Goal: Task Accomplishment & Management: Manage account settings

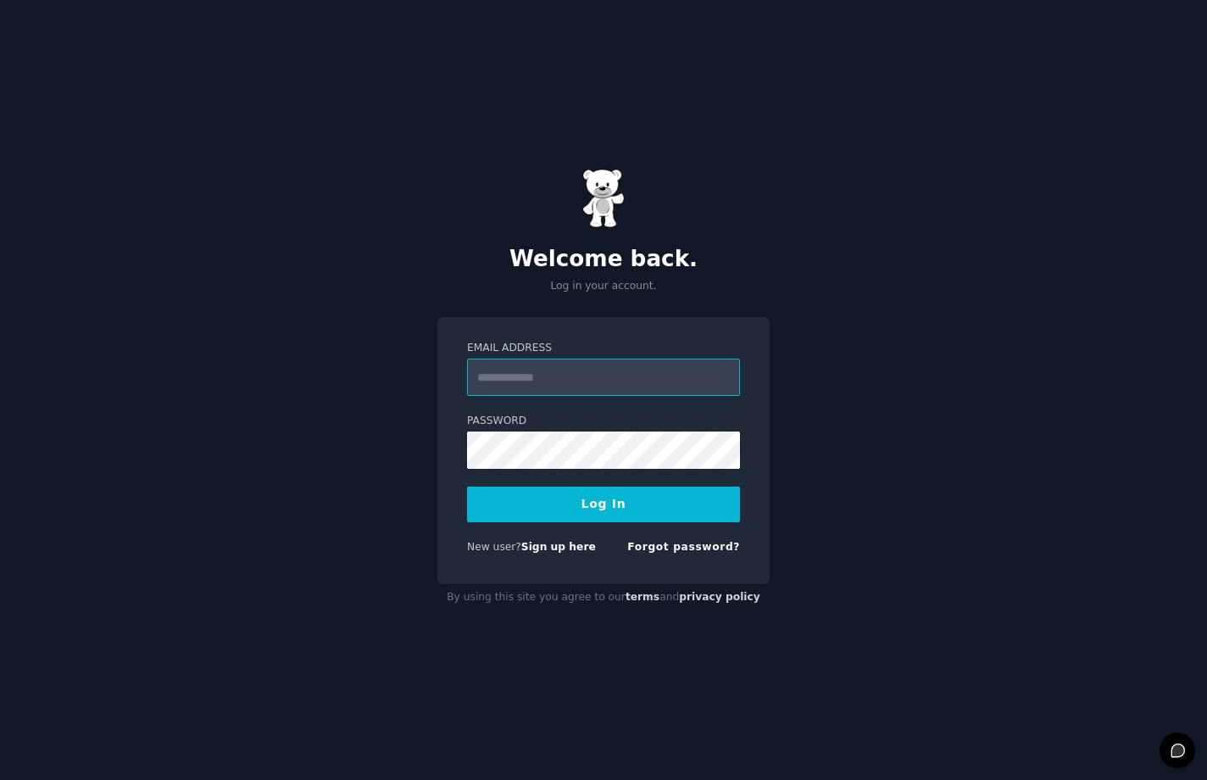
type input "**********"
click at [644, 496] on button "Log In" at bounding box center [603, 504] width 273 height 36
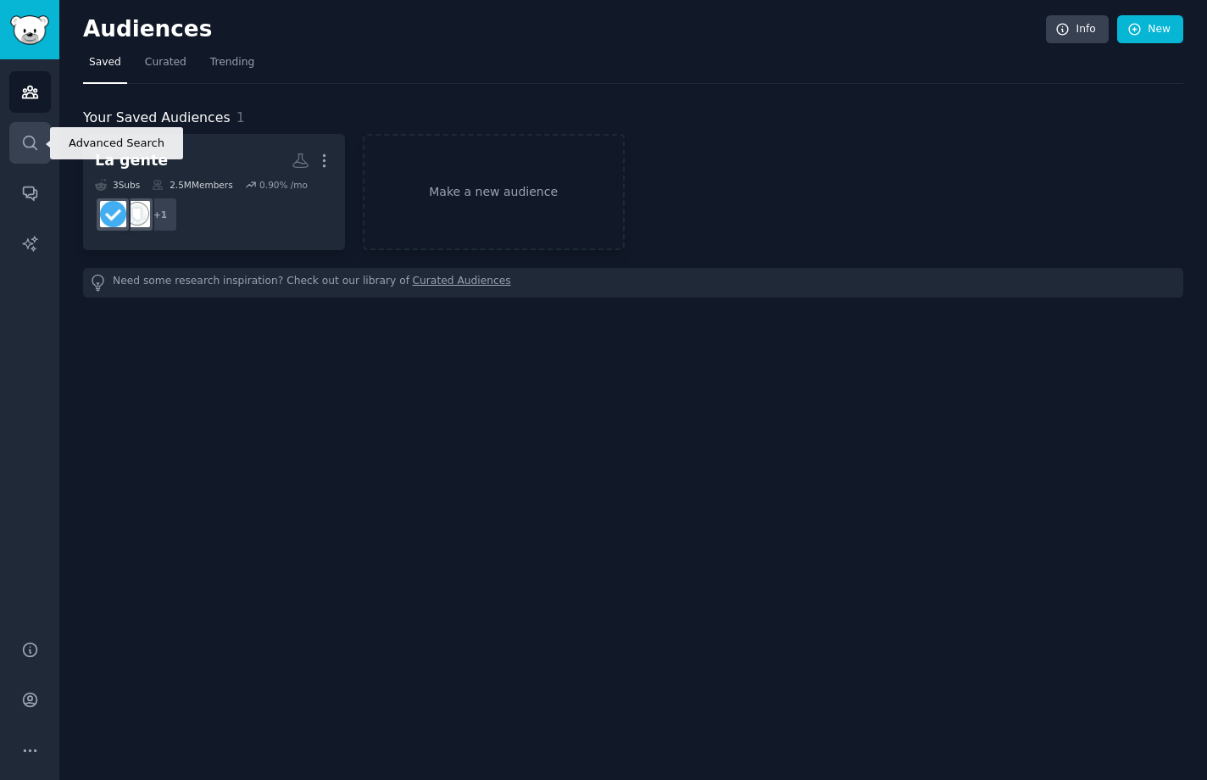
click at [36, 142] on icon "Sidebar" at bounding box center [30, 143] width 18 height 18
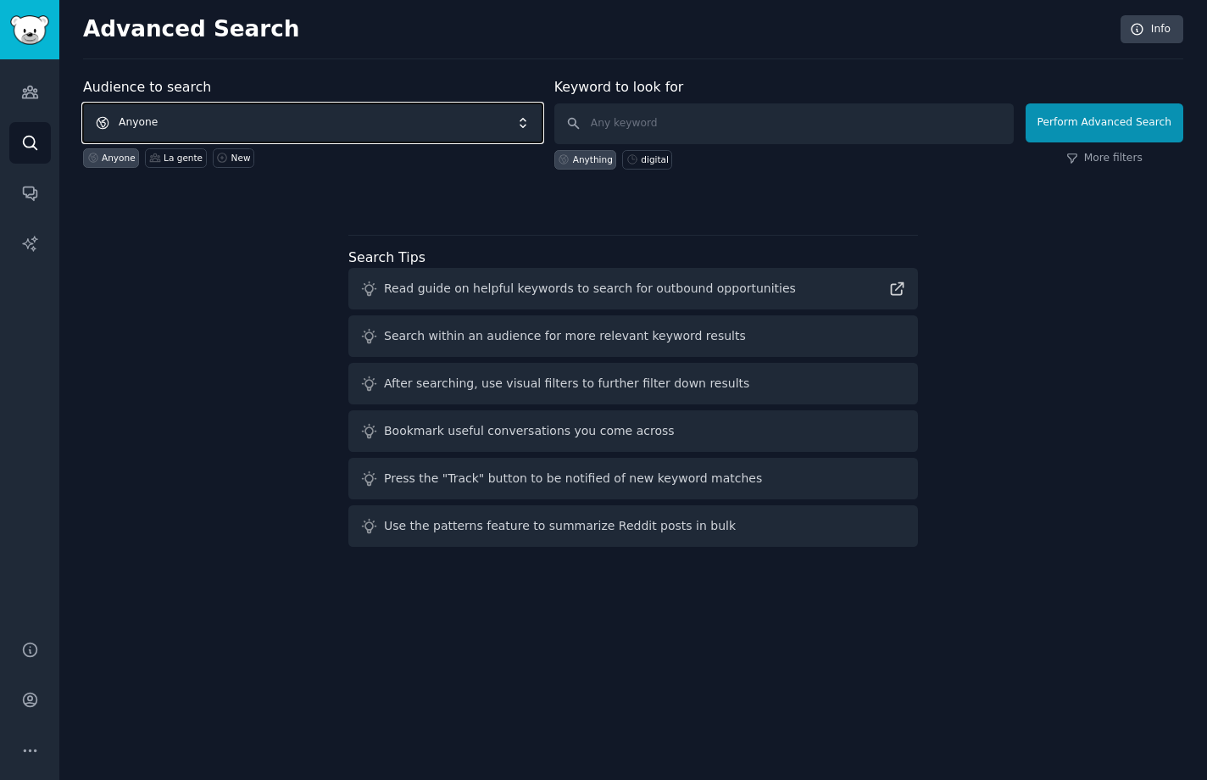
click at [349, 114] on span "Anyone" at bounding box center [313, 122] width 460 height 39
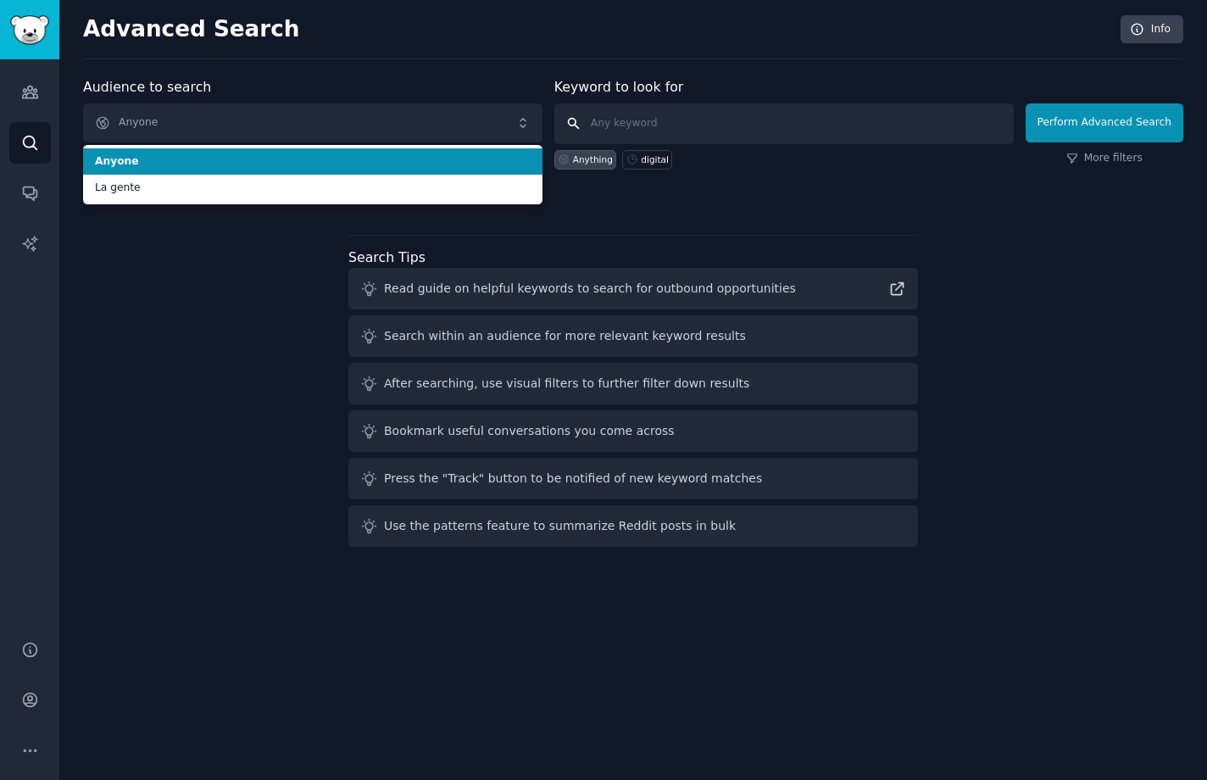
click at [664, 115] on input "text" at bounding box center [784, 123] width 460 height 41
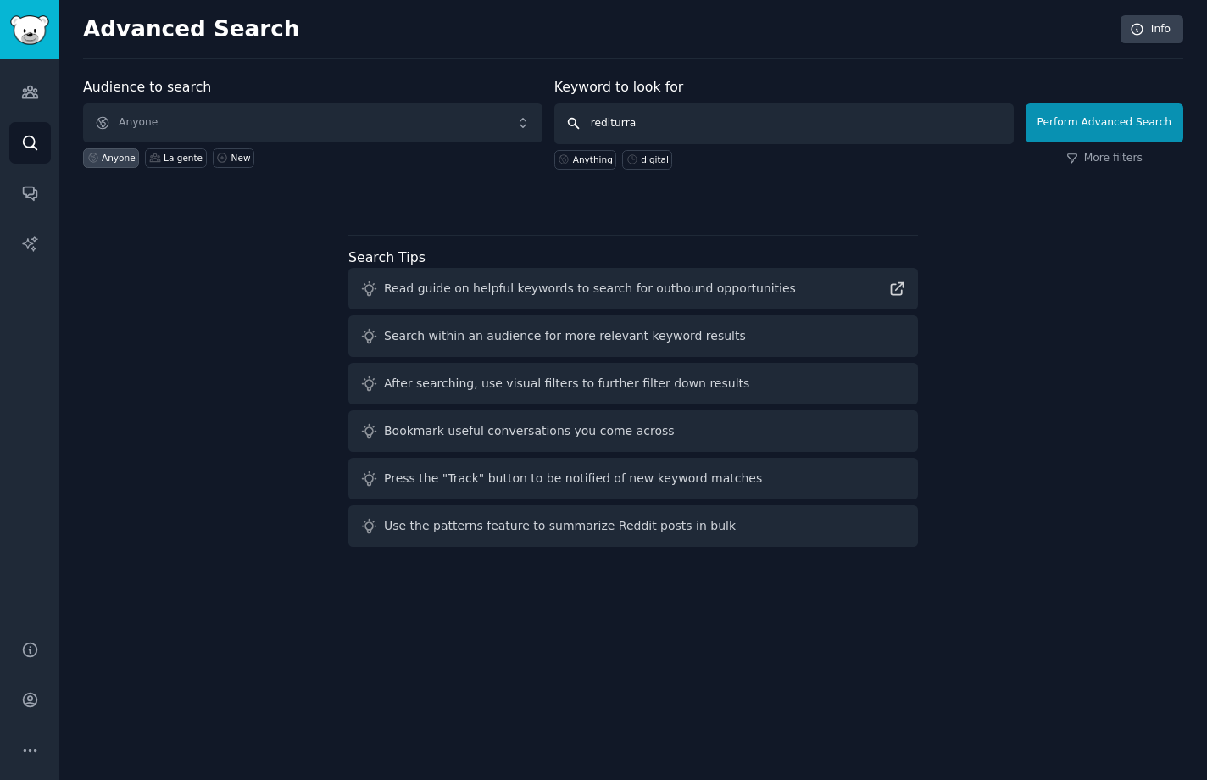
type input "rediturras"
click button "Perform Advanced Search" at bounding box center [1105, 122] width 158 height 39
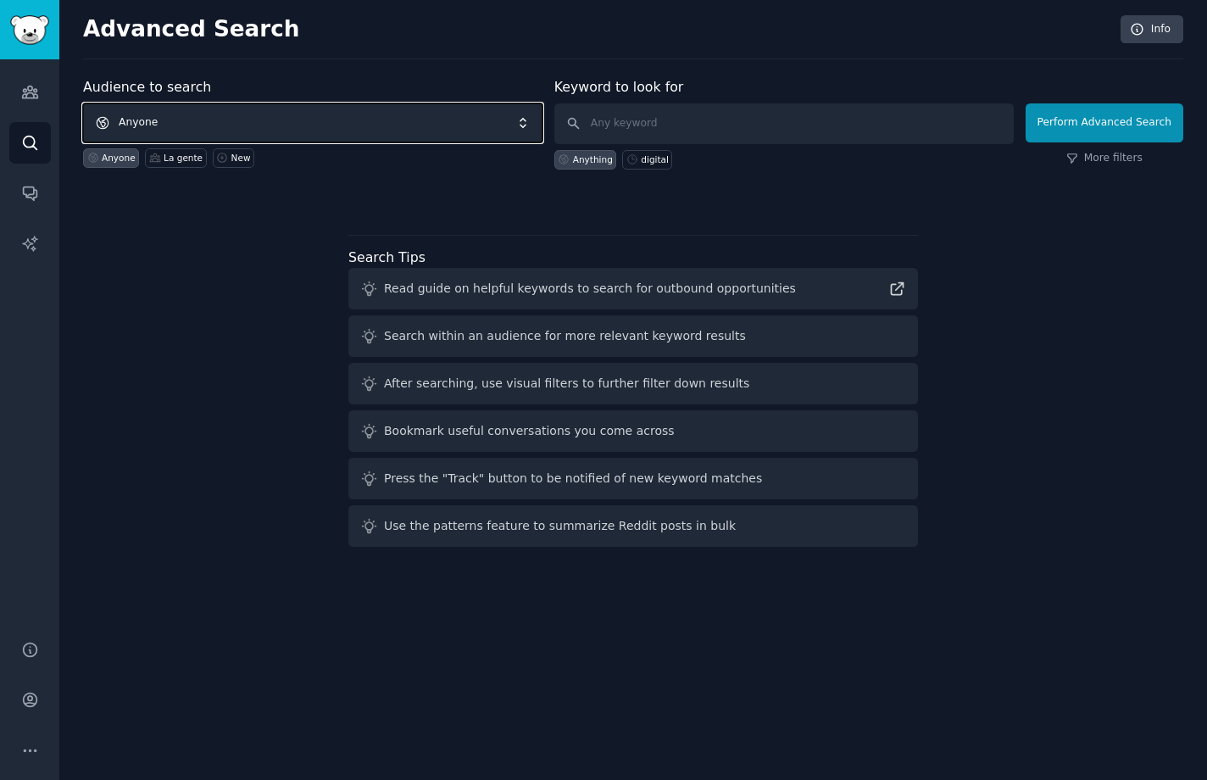
click at [268, 122] on span "Anyone" at bounding box center [313, 122] width 460 height 39
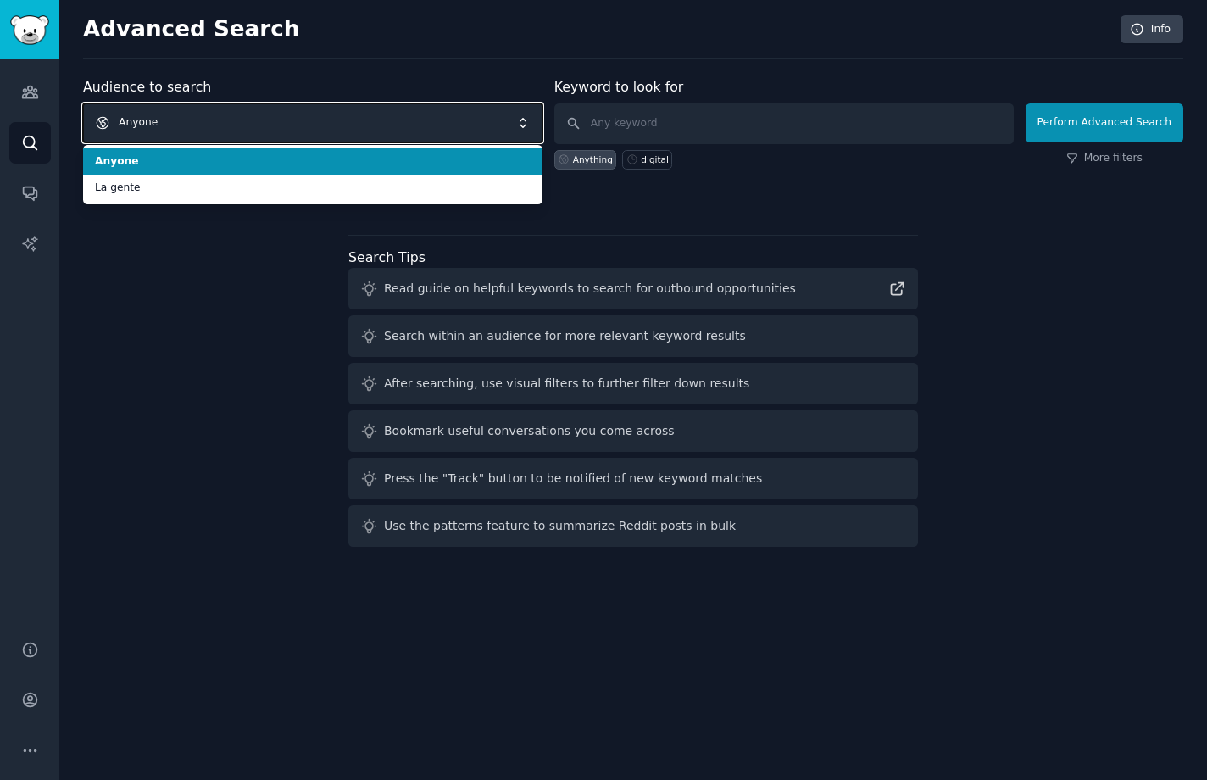
click at [268, 122] on span "Anyone" at bounding box center [313, 122] width 460 height 39
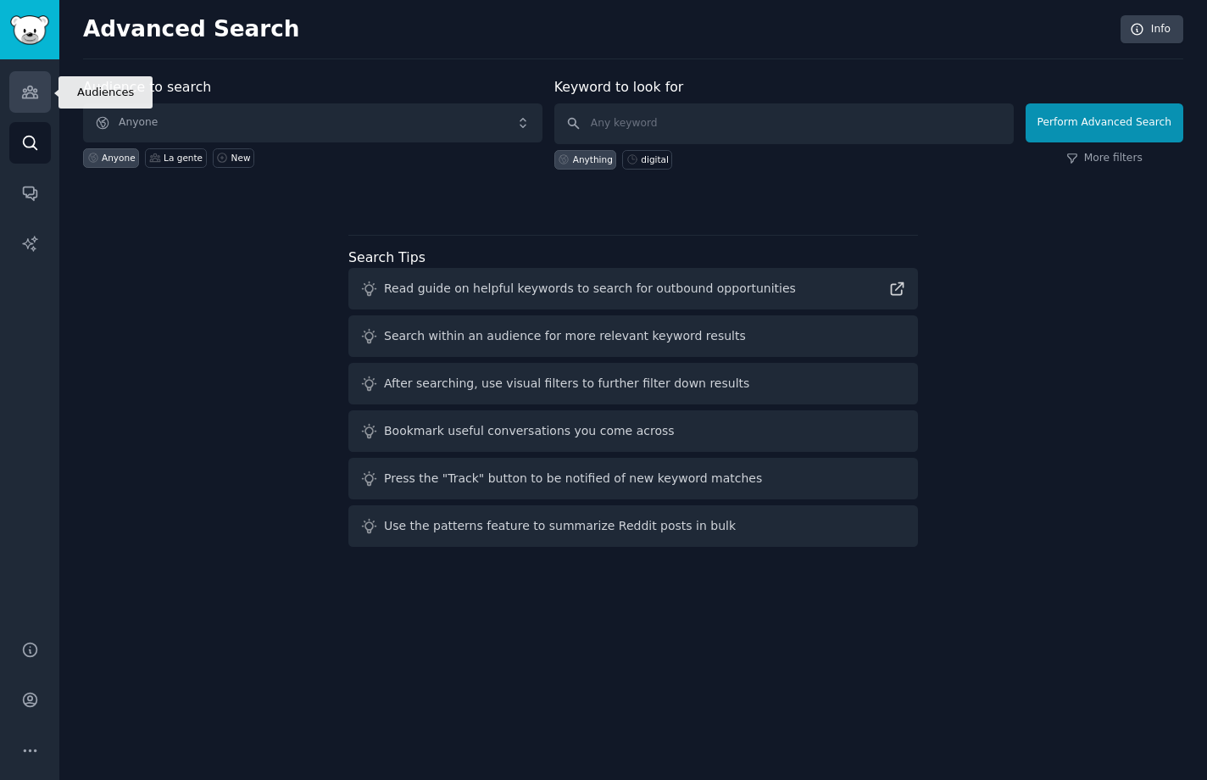
click at [28, 94] on icon "Sidebar" at bounding box center [30, 92] width 18 height 18
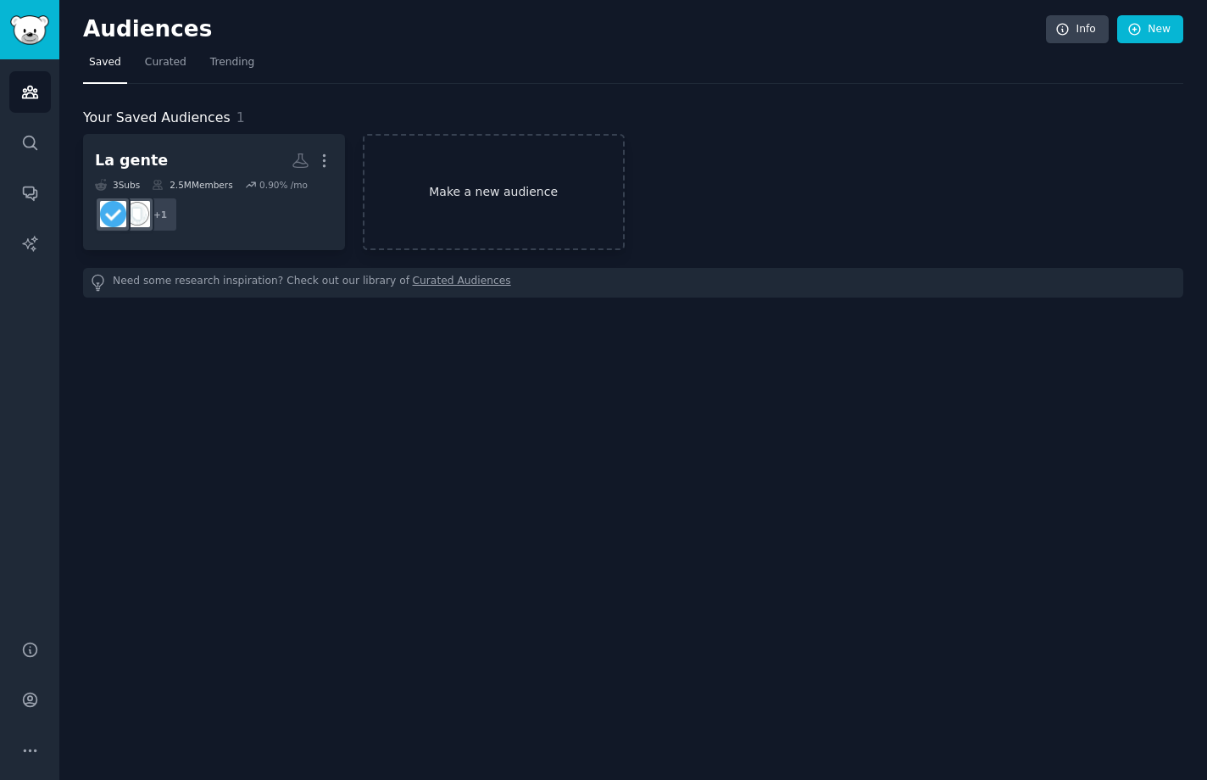
click at [456, 164] on link "Make a new audience" at bounding box center [494, 192] width 262 height 116
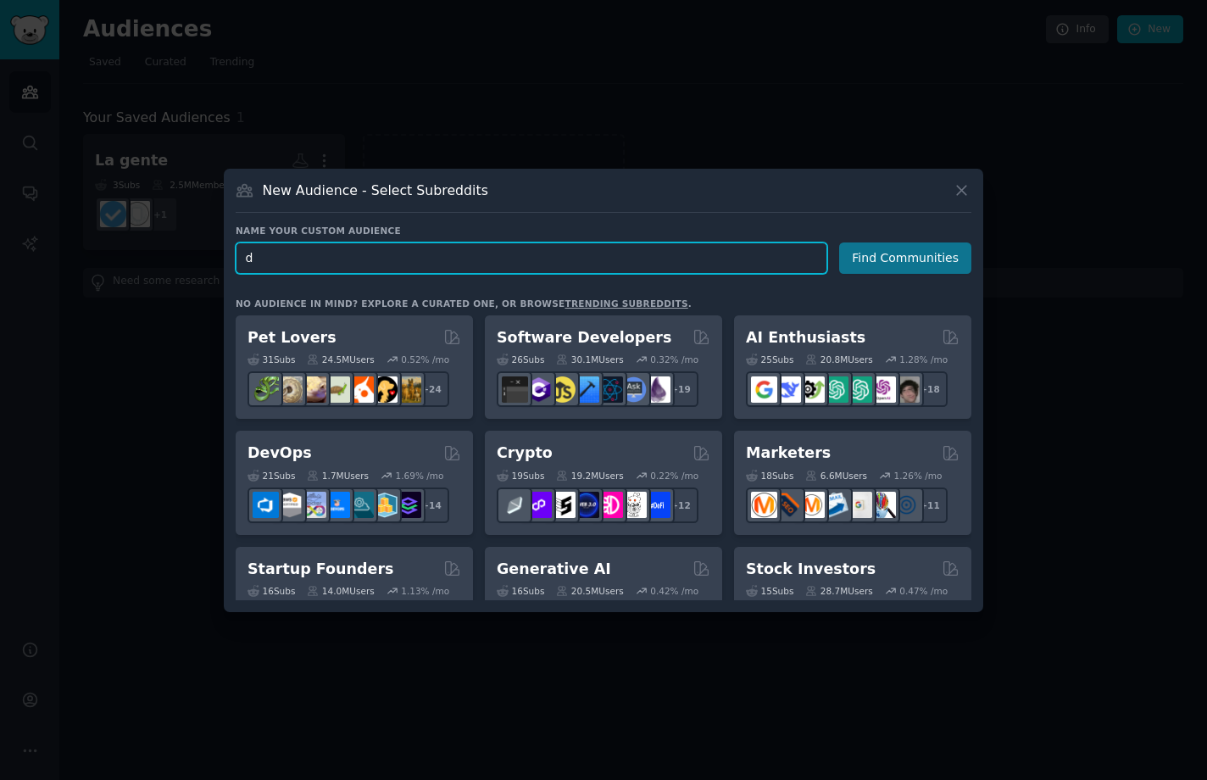
type input "d"
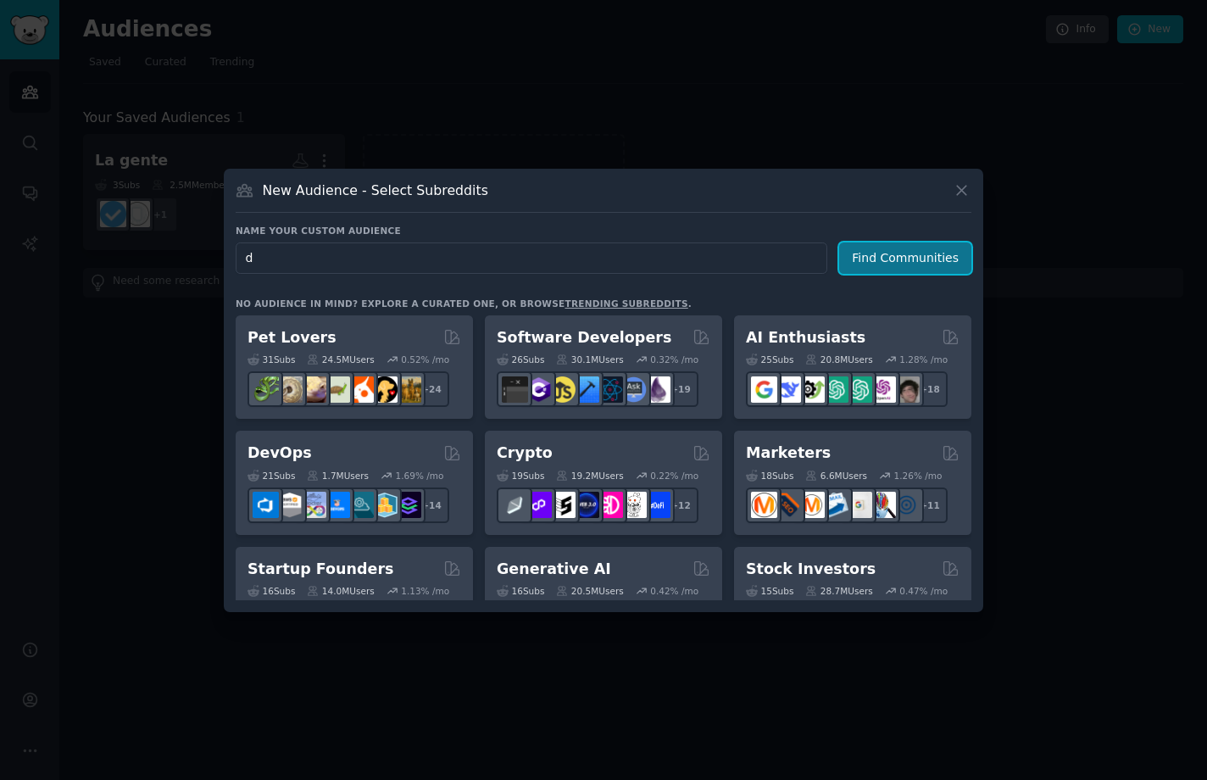
click at [875, 268] on button "Find Communities" at bounding box center [905, 257] width 132 height 31
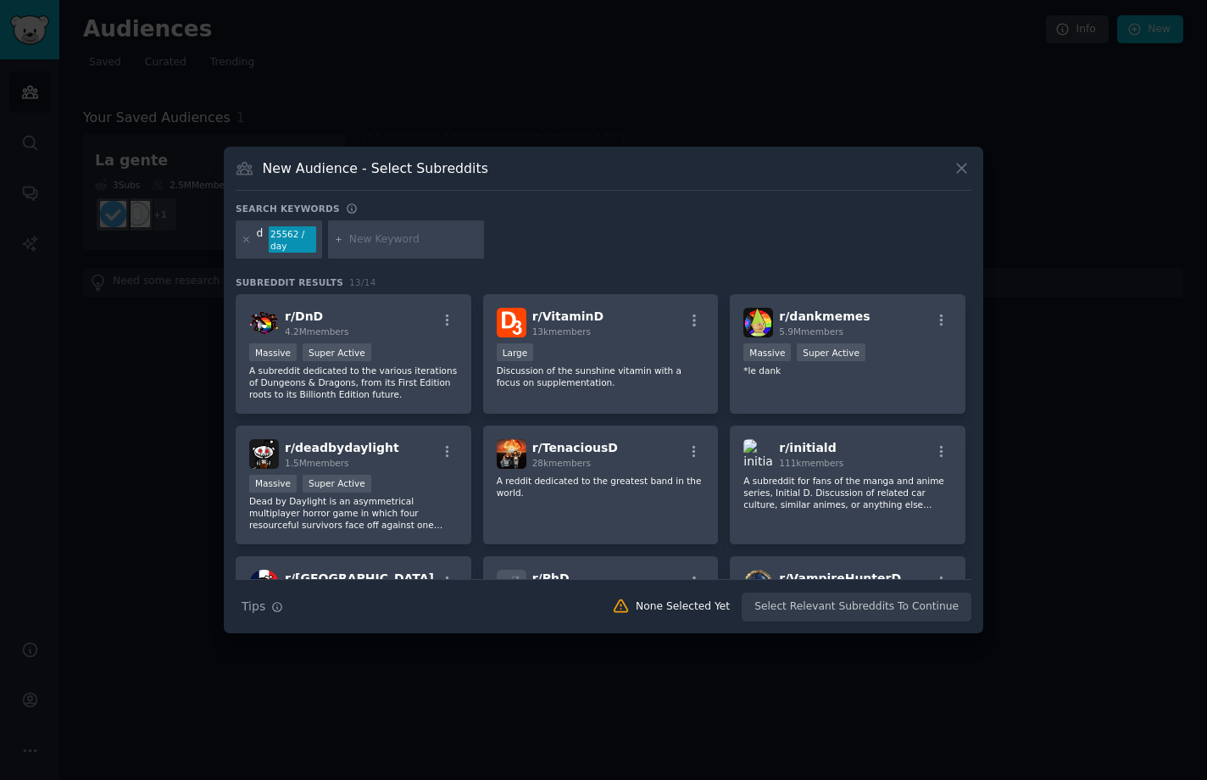
click at [398, 239] on input "text" at bounding box center [413, 239] width 129 height 15
click at [541, 229] on div "d 25562 / day rediturras" at bounding box center [604, 242] width 736 height 45
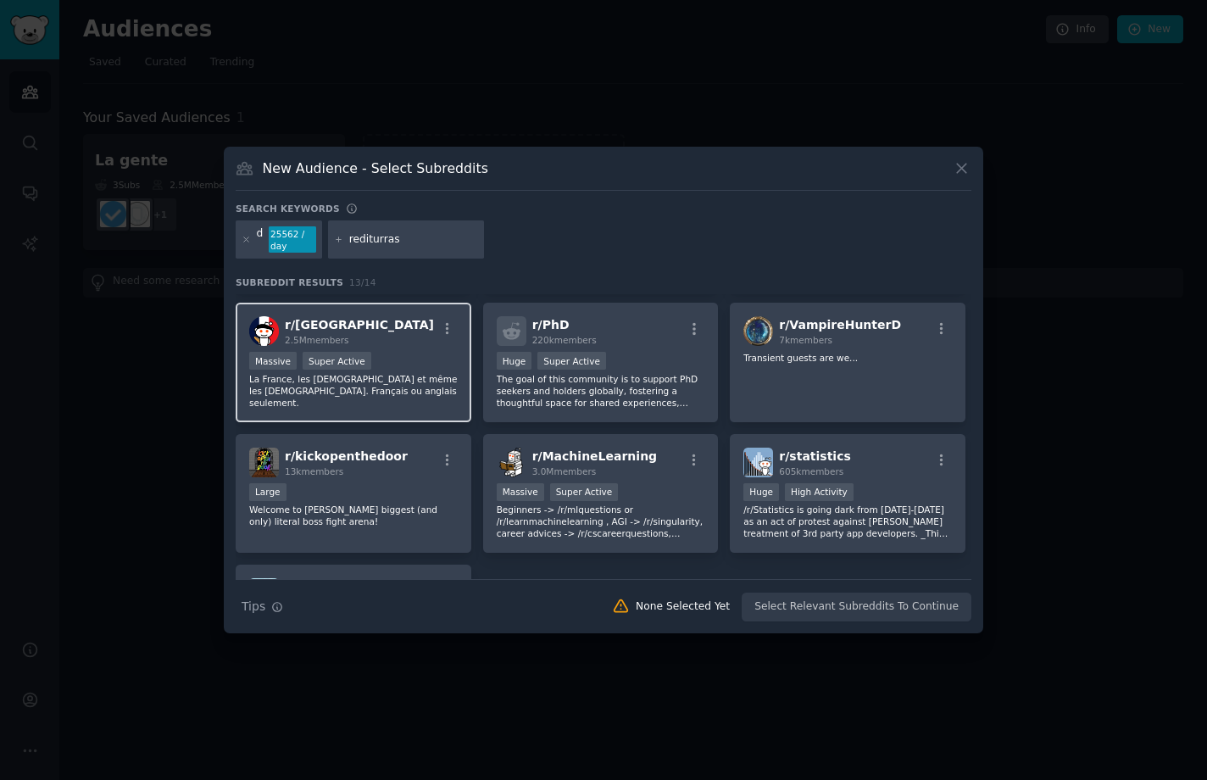
scroll to position [227, 0]
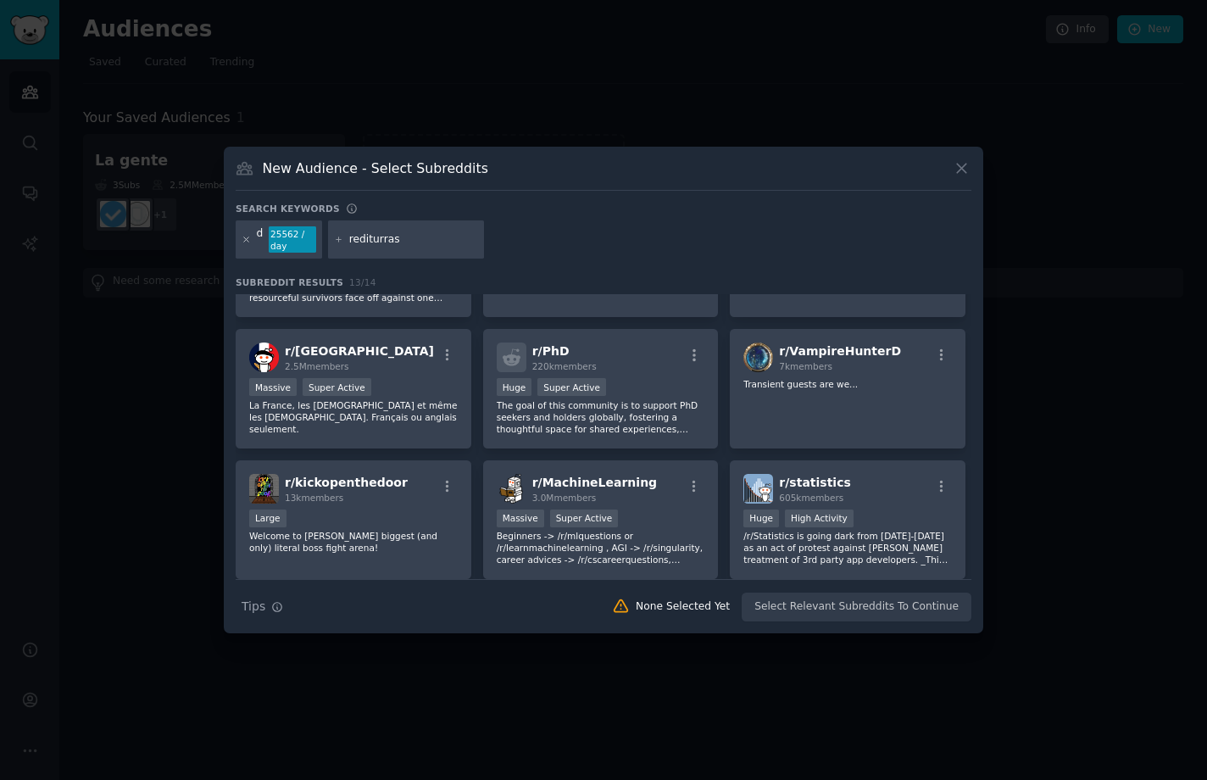
click at [245, 238] on icon at bounding box center [246, 239] width 4 height 4
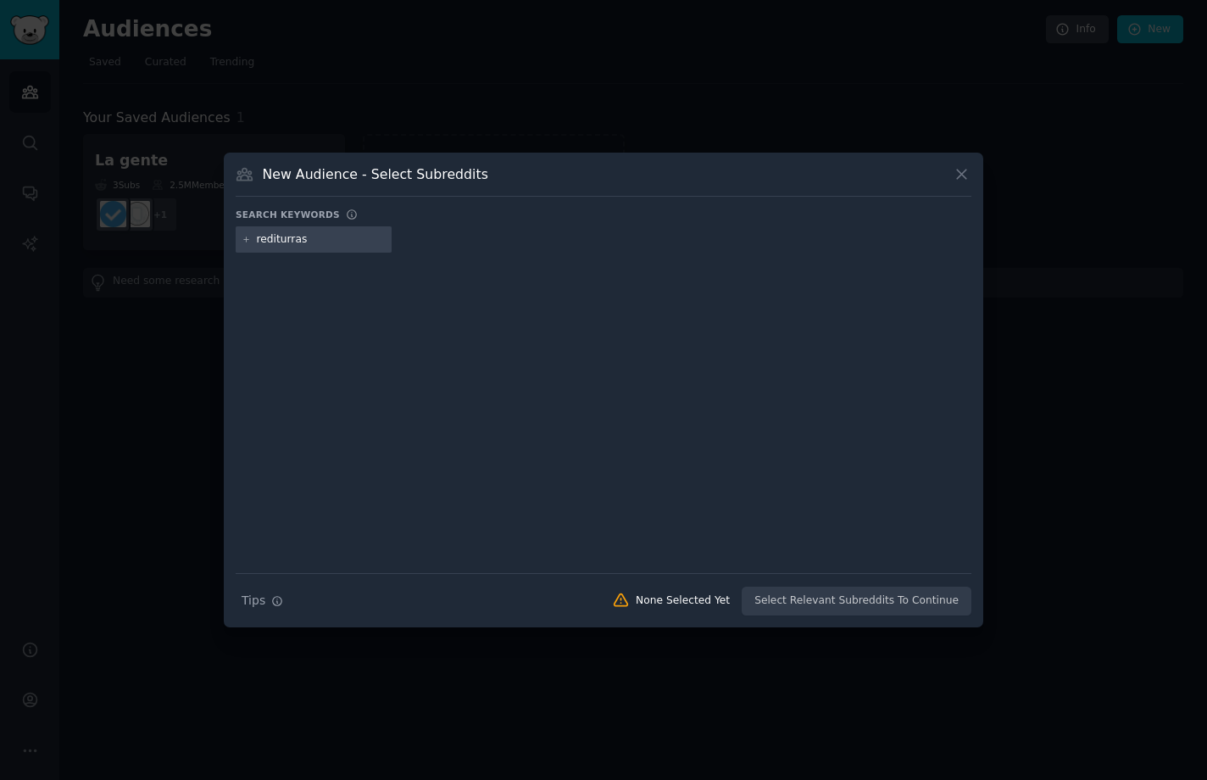
click at [348, 240] on input "rediturras" at bounding box center [321, 239] width 129 height 15
type input "e"
type input "redit"
click at [319, 234] on div at bounding box center [310, 233] width 47 height 3
click at [273, 239] on div "redit" at bounding box center [269, 239] width 24 height 15
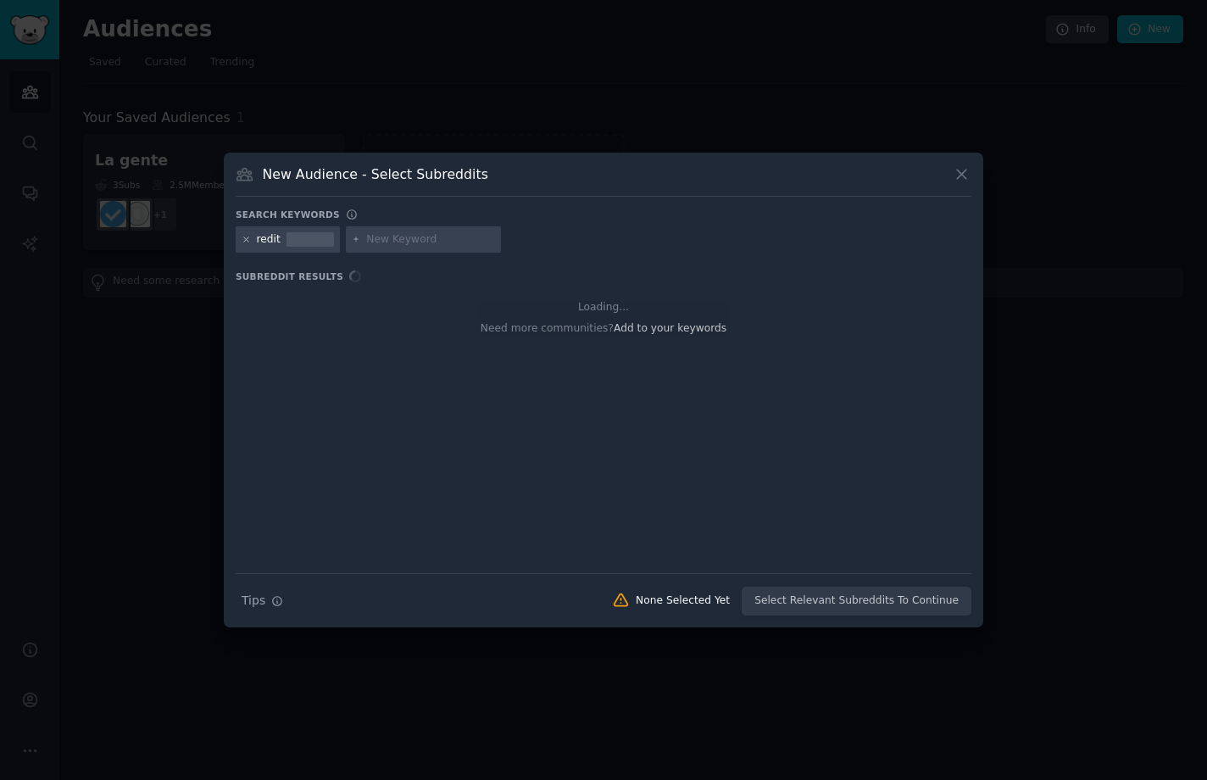
click at [242, 239] on icon at bounding box center [246, 239] width 9 height 9
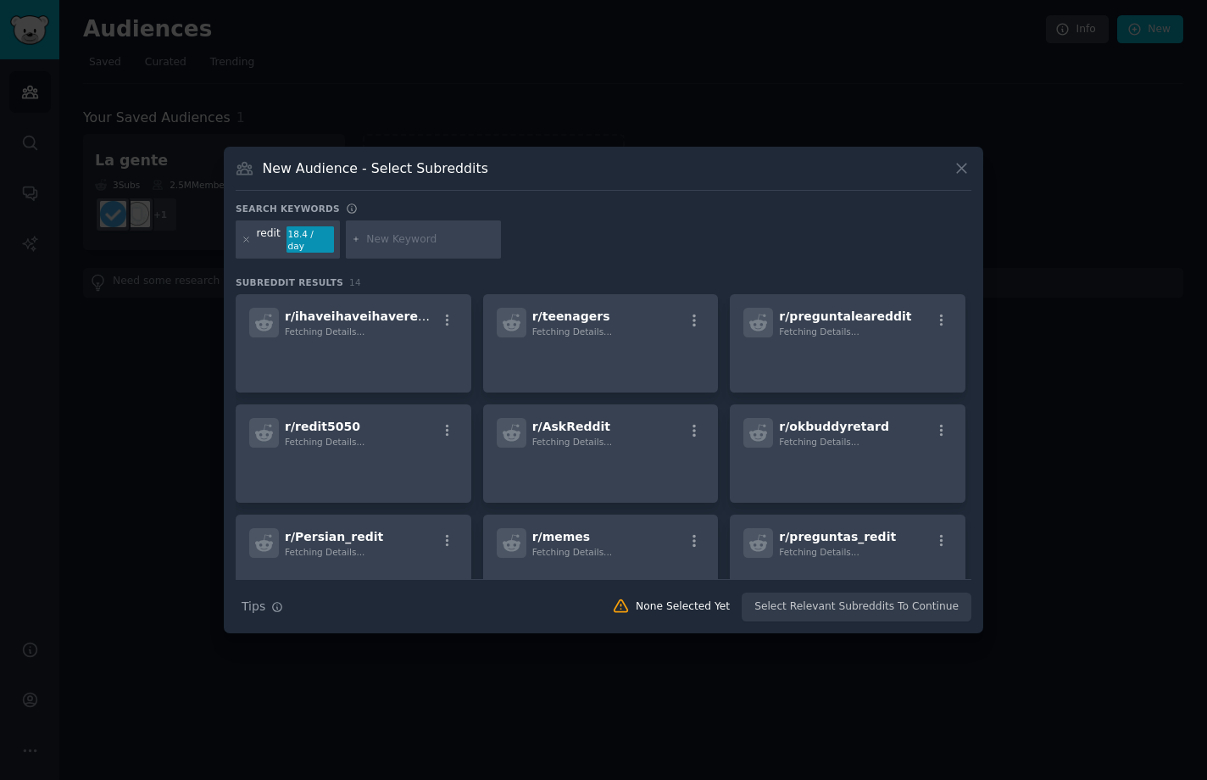
click at [259, 239] on div "redit" at bounding box center [269, 239] width 24 height 27
click at [242, 237] on icon at bounding box center [246, 239] width 9 height 9
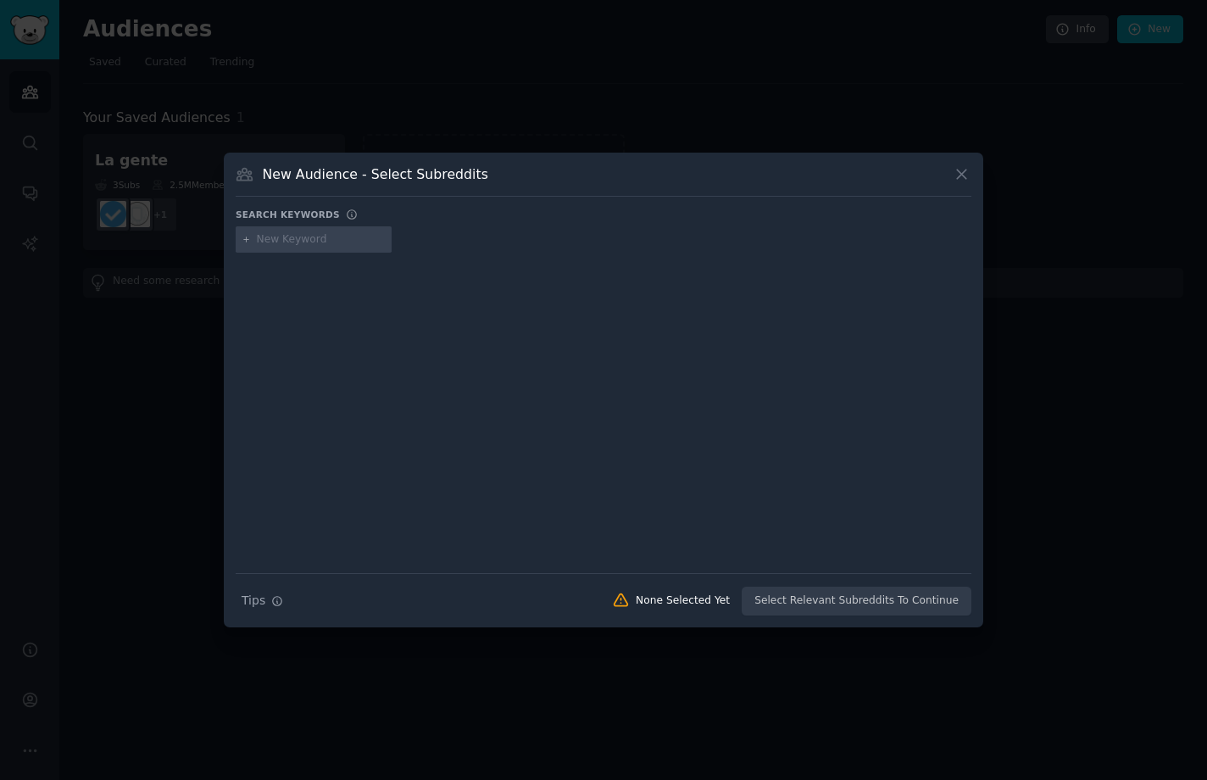
click at [297, 238] on input "text" at bounding box center [321, 239] width 129 height 15
type input "rediturras"
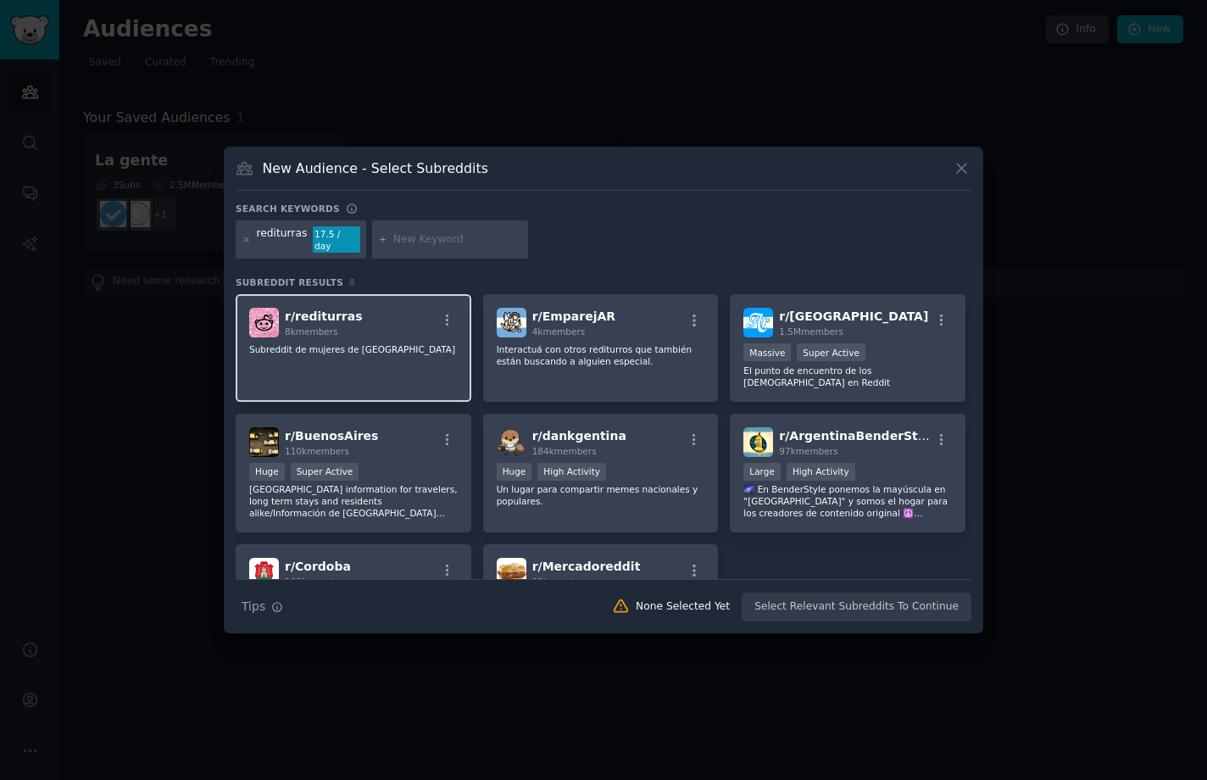
click at [347, 355] on div "r/ rediturras 8k members Subreddit de mujeres de argentina" at bounding box center [354, 348] width 236 height 108
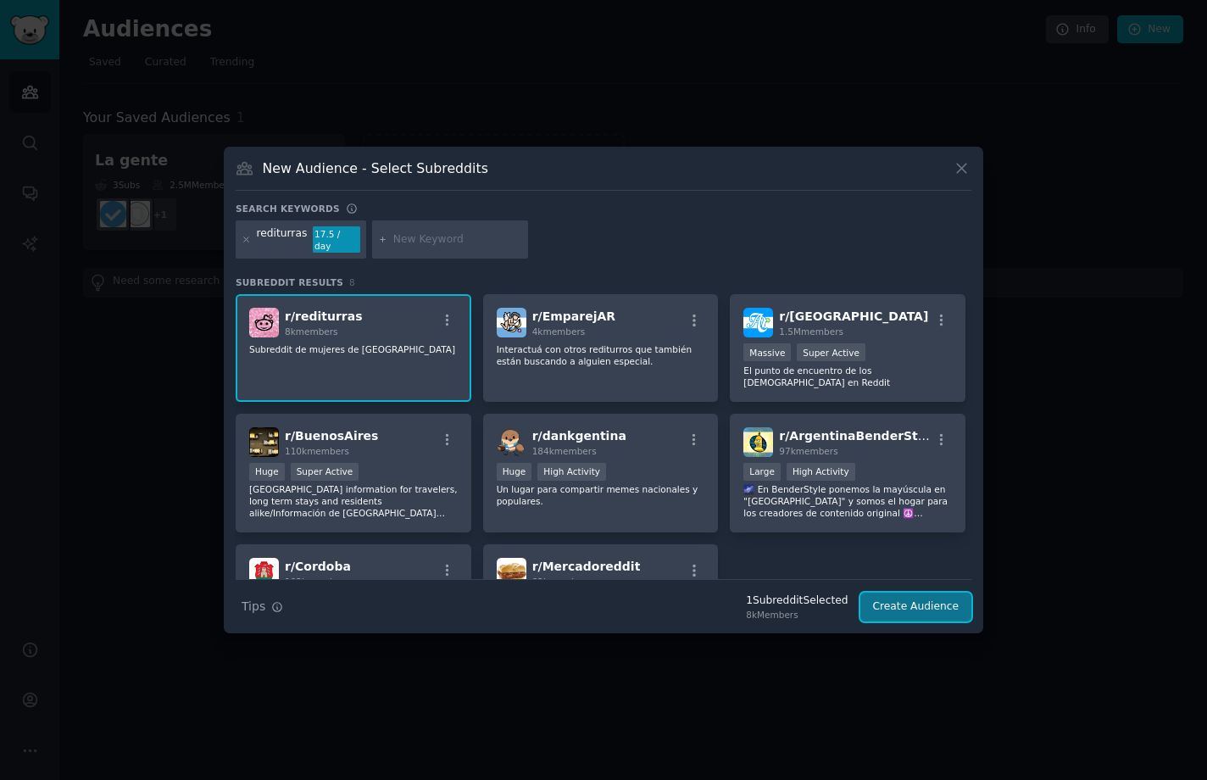
click at [890, 593] on button "Create Audience" at bounding box center [917, 607] width 112 height 29
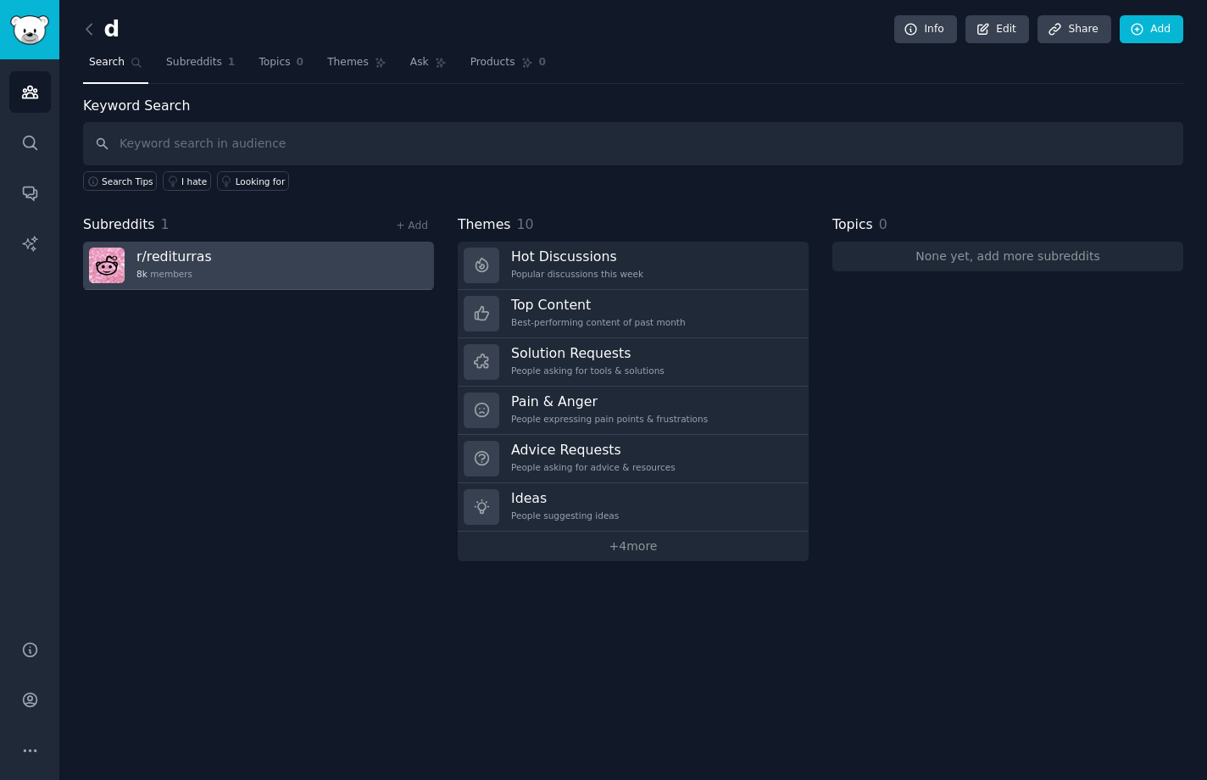
click at [318, 258] on link "r/ rediturras 8k members" at bounding box center [258, 266] width 351 height 48
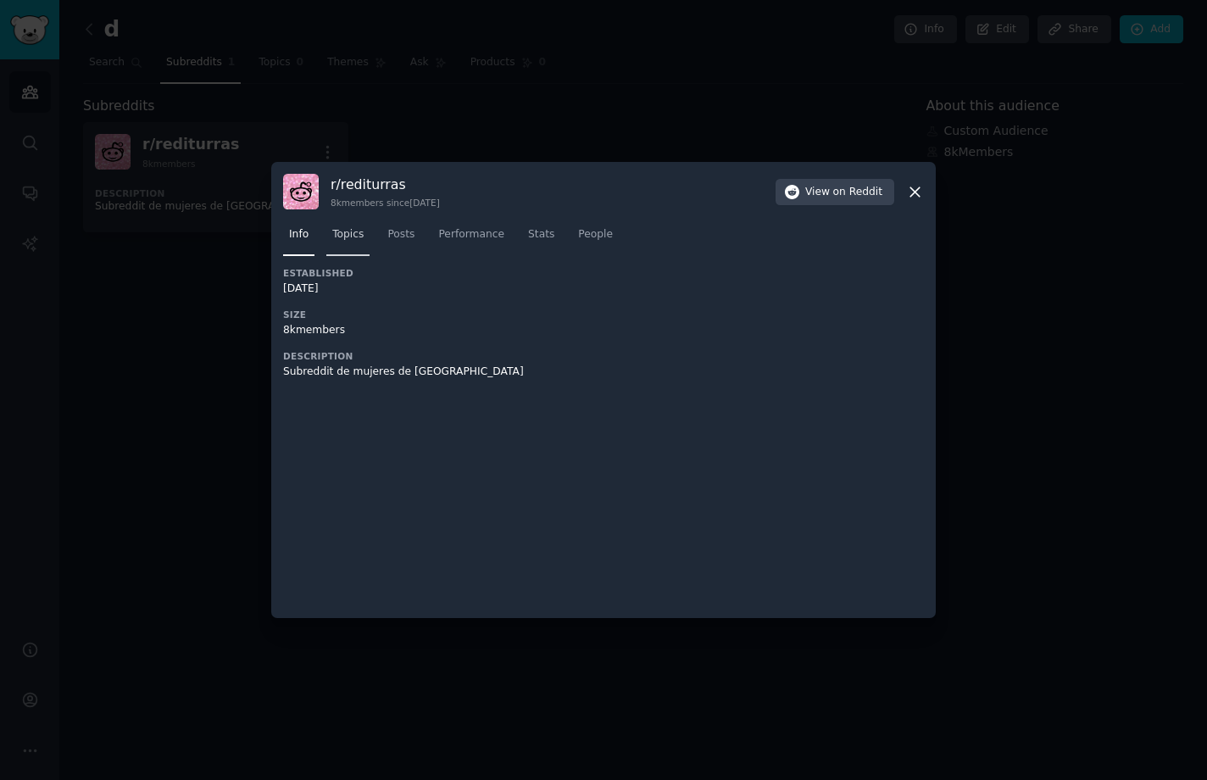
click at [356, 237] on span "Topics" at bounding box center [347, 234] width 31 height 15
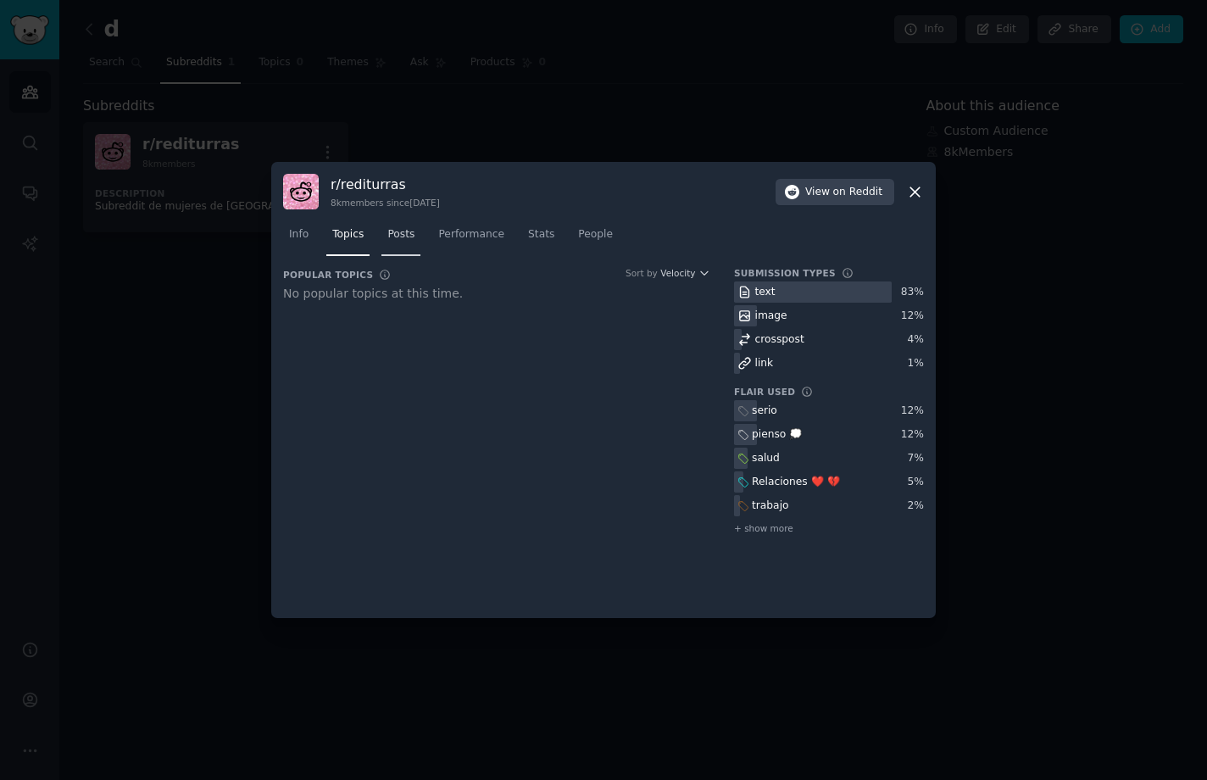
click at [390, 237] on span "Posts" at bounding box center [400, 234] width 27 height 15
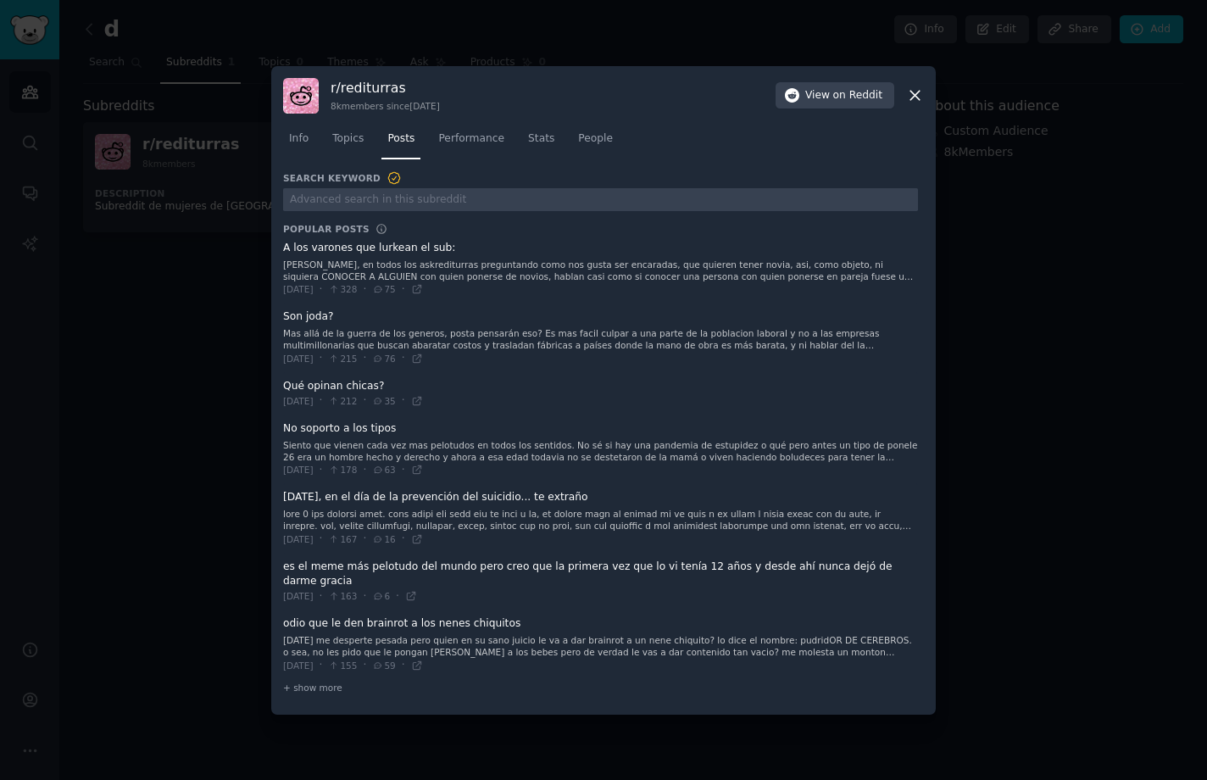
click at [316, 259] on span at bounding box center [600, 269] width 635 height 69
click at [359, 136] on link "Topics" at bounding box center [347, 142] width 43 height 35
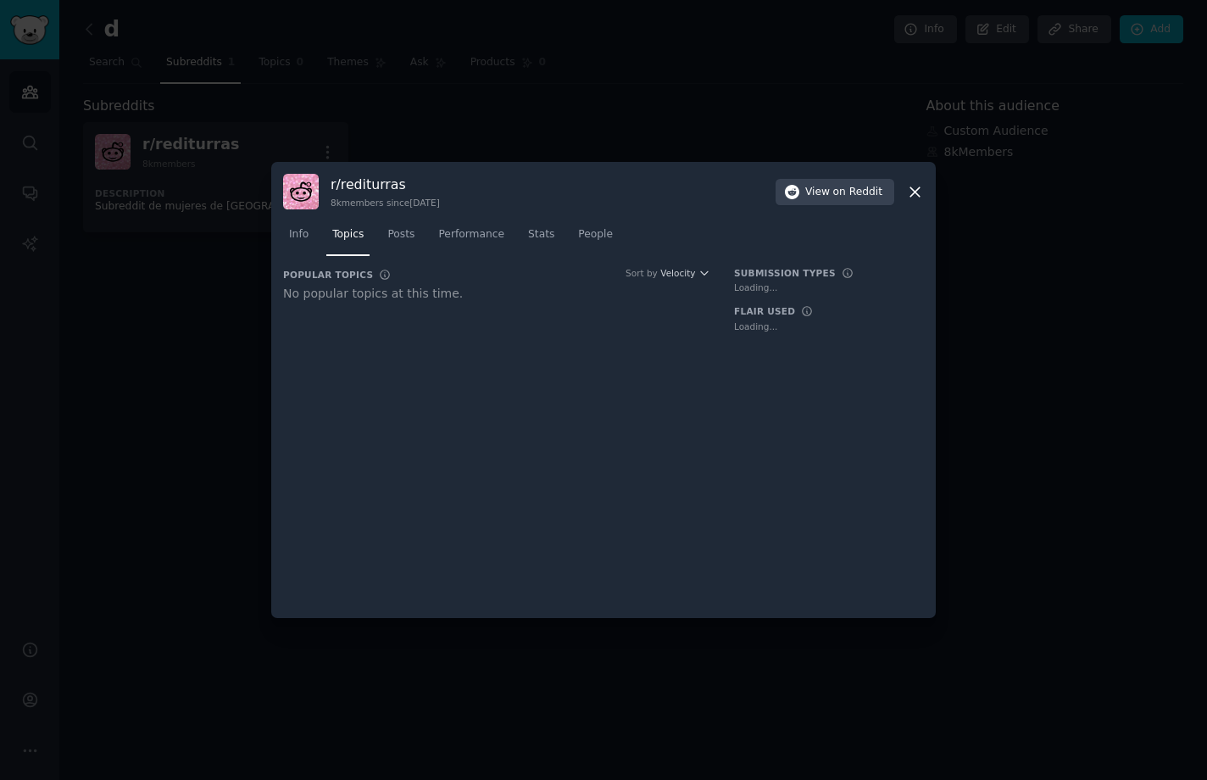
click at [418, 226] on nav "Info Topics Posts Performance Stats People" at bounding box center [603, 238] width 641 height 35
click at [411, 234] on link "Posts" at bounding box center [401, 238] width 39 height 35
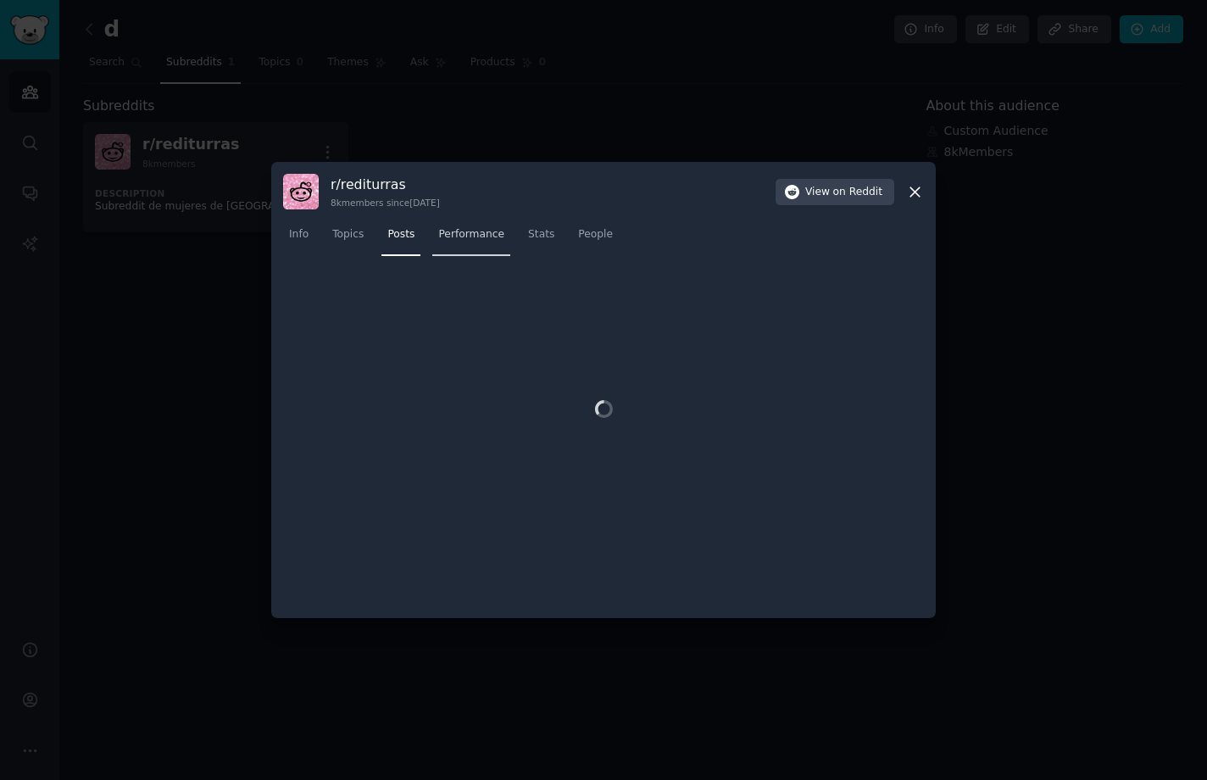
click at [445, 237] on span "Performance" at bounding box center [471, 234] width 66 height 15
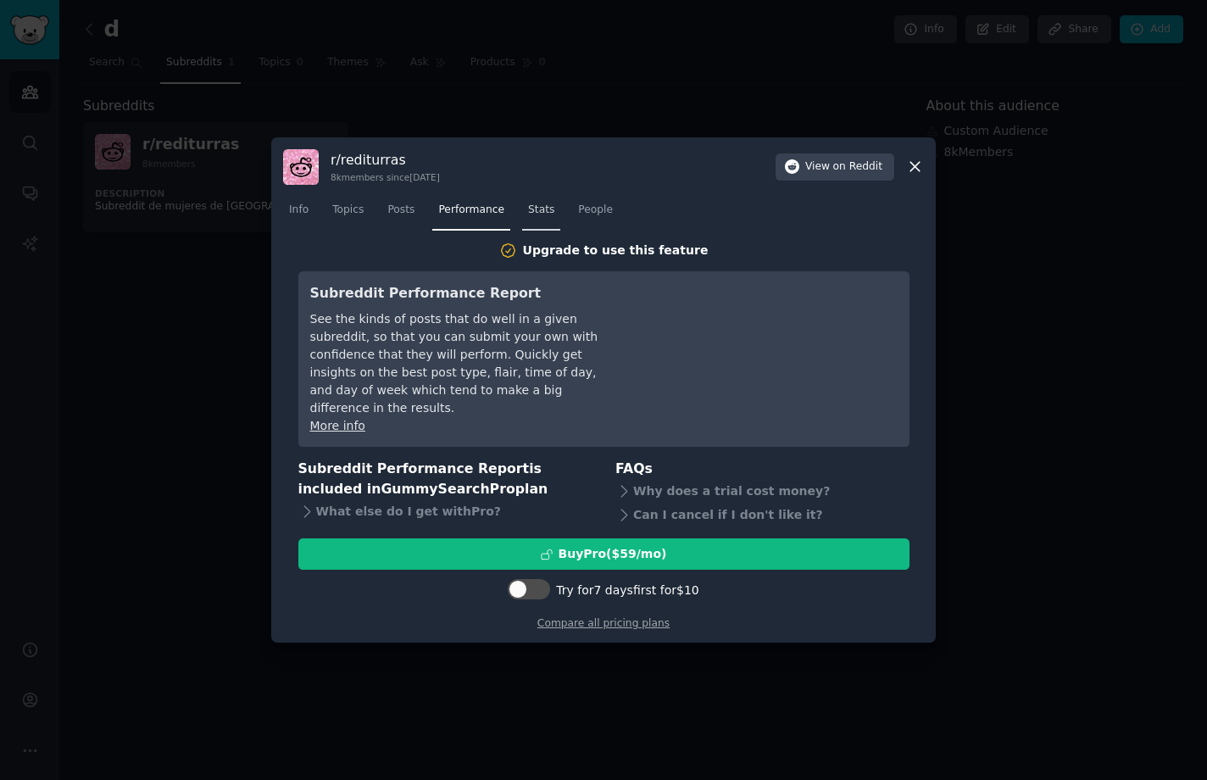
click at [528, 218] on span "Stats" at bounding box center [541, 210] width 26 height 15
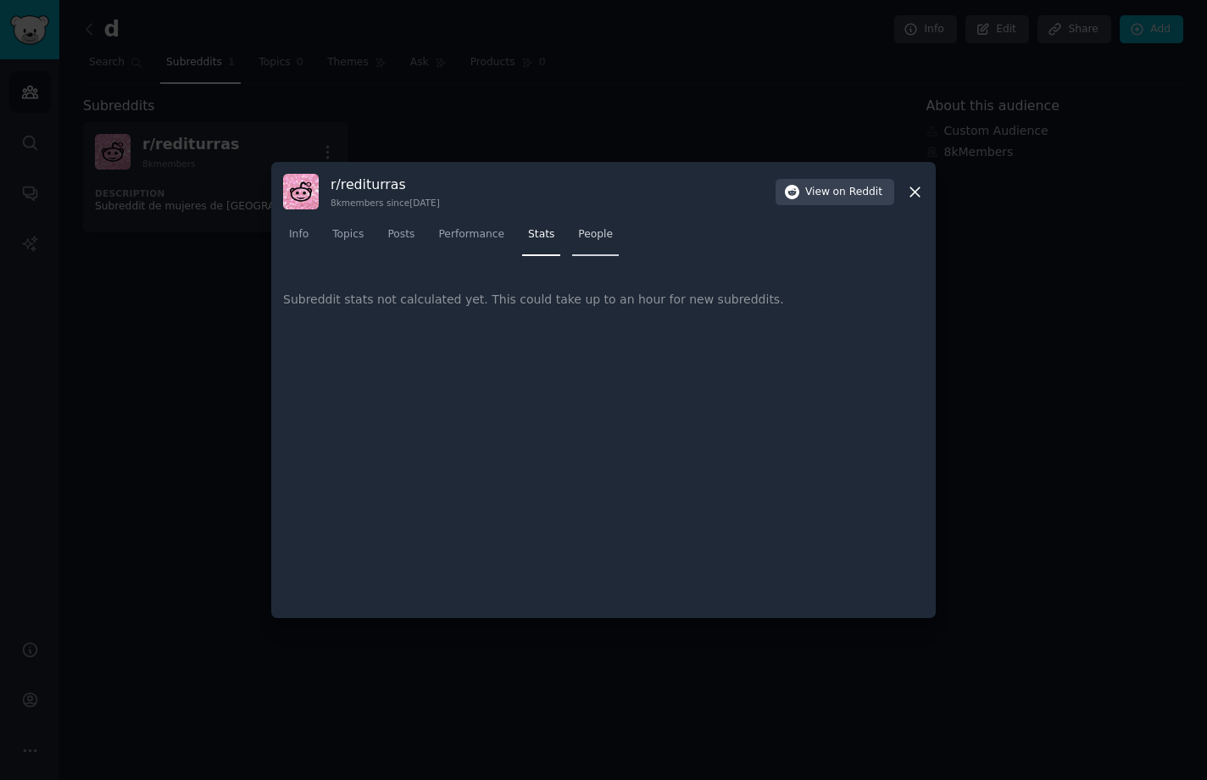
click at [588, 234] on span "People" at bounding box center [595, 234] width 35 height 15
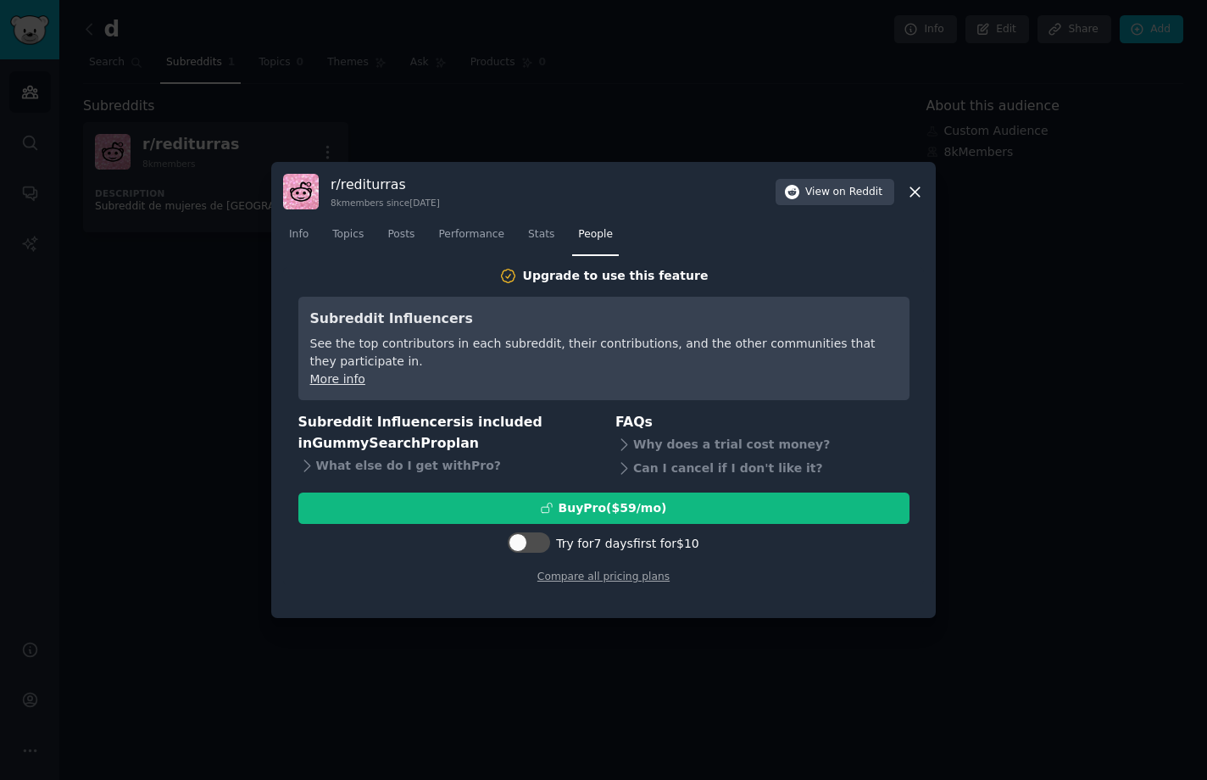
click at [371, 236] on nav "Info Topics Posts Performance Stats People" at bounding box center [603, 238] width 641 height 35
click at [388, 236] on span "Posts" at bounding box center [400, 234] width 27 height 15
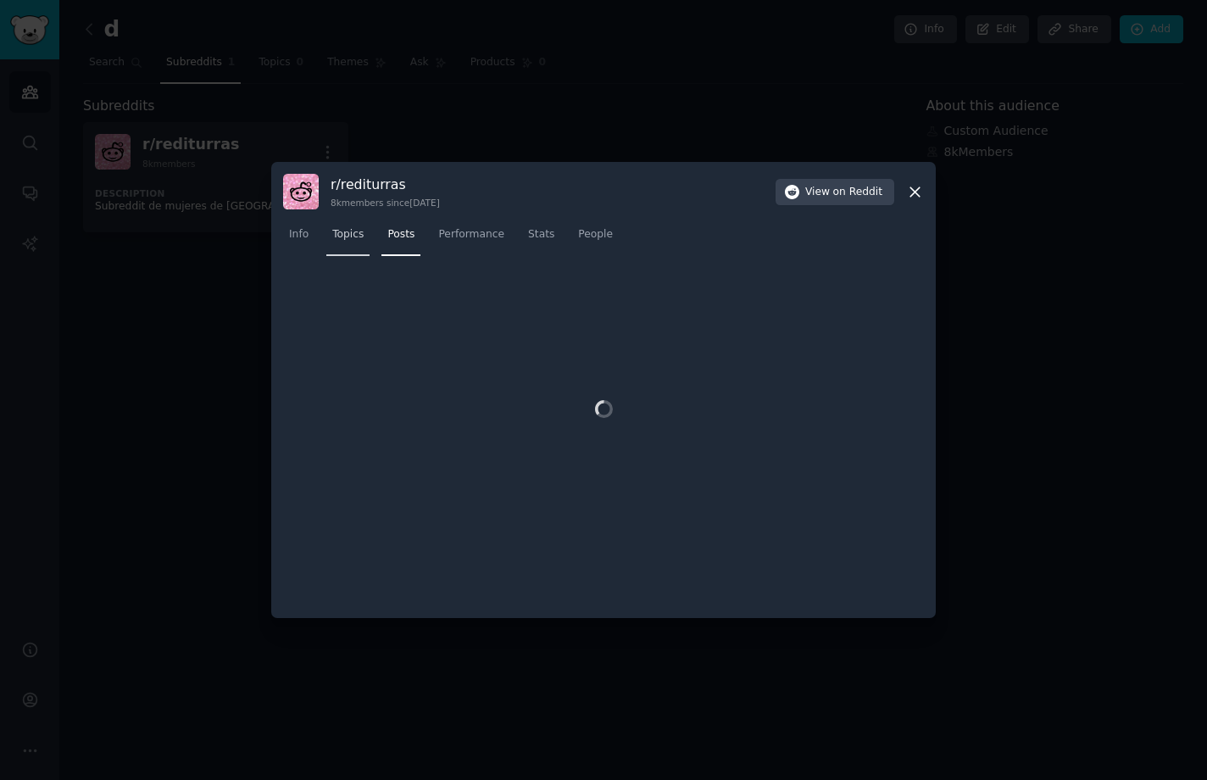
click at [353, 236] on span "Topics" at bounding box center [347, 234] width 31 height 15
click at [304, 236] on span "Info" at bounding box center [299, 234] width 20 height 15
click at [920, 191] on icon at bounding box center [915, 192] width 18 height 18
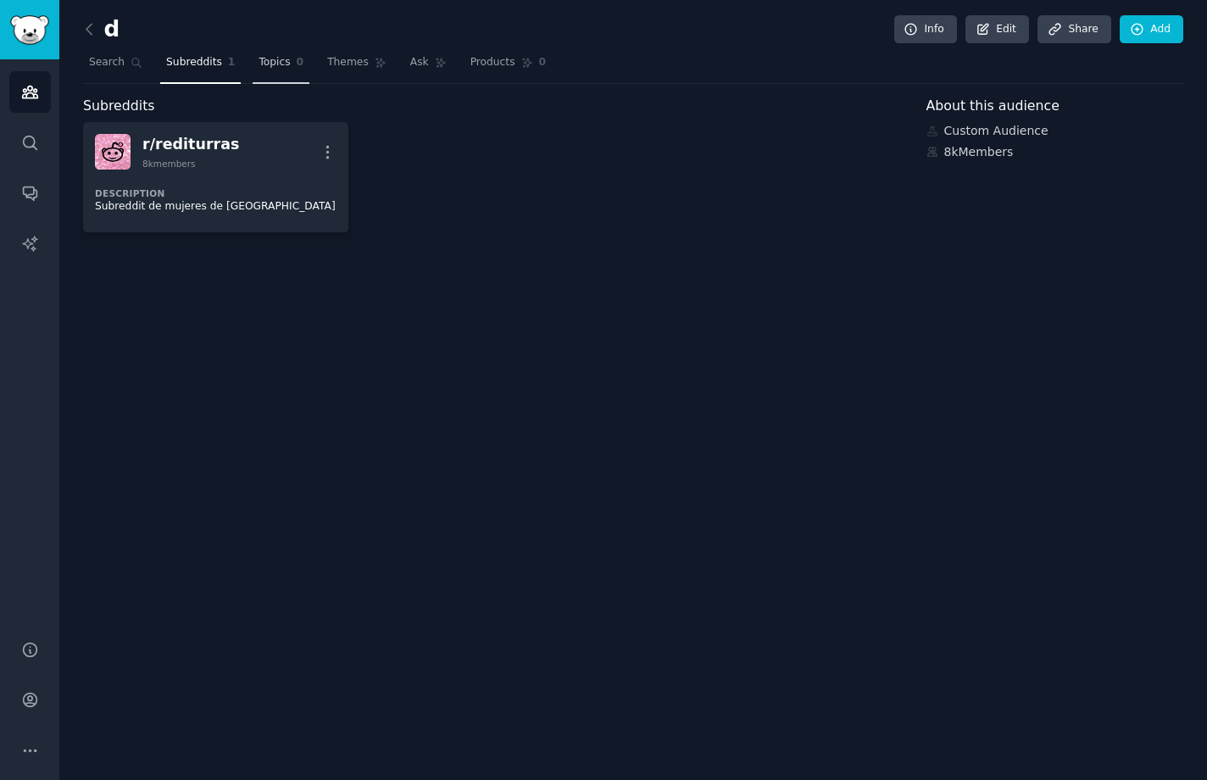
click at [297, 66] on span "0" at bounding box center [301, 62] width 8 height 15
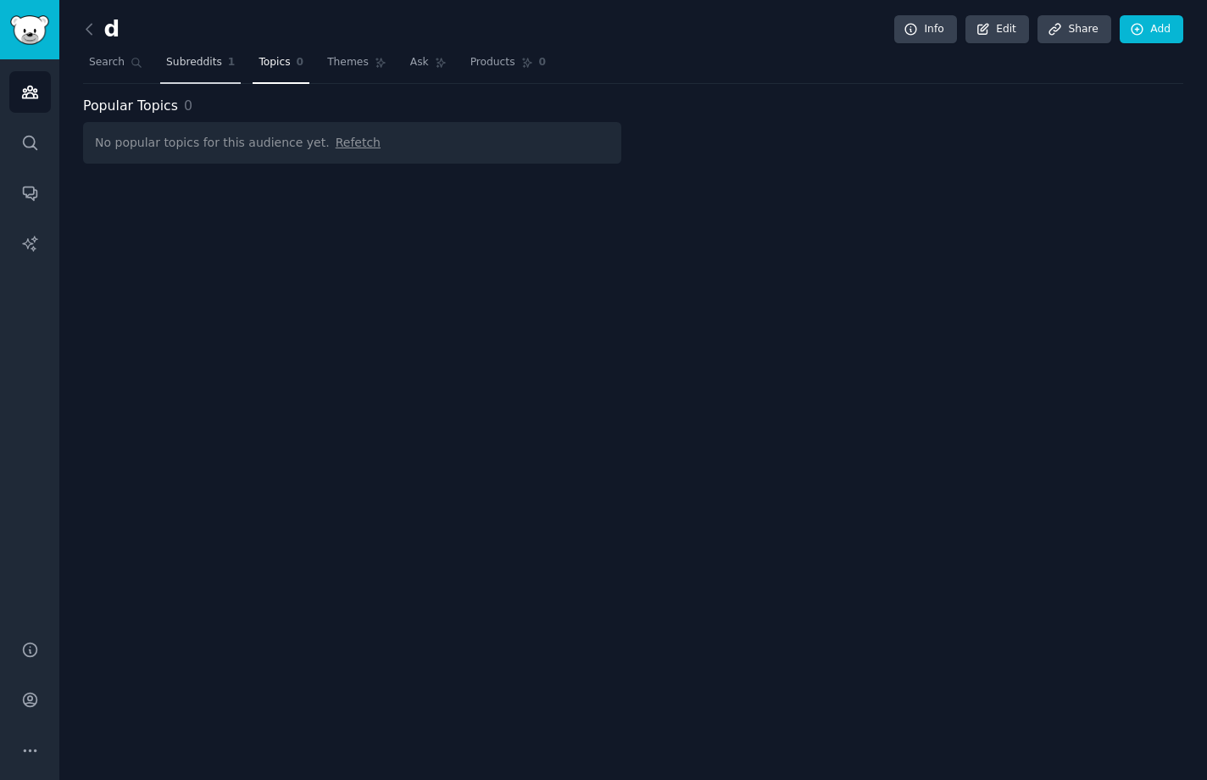
click at [204, 70] on link "Subreddits 1" at bounding box center [200, 66] width 81 height 35
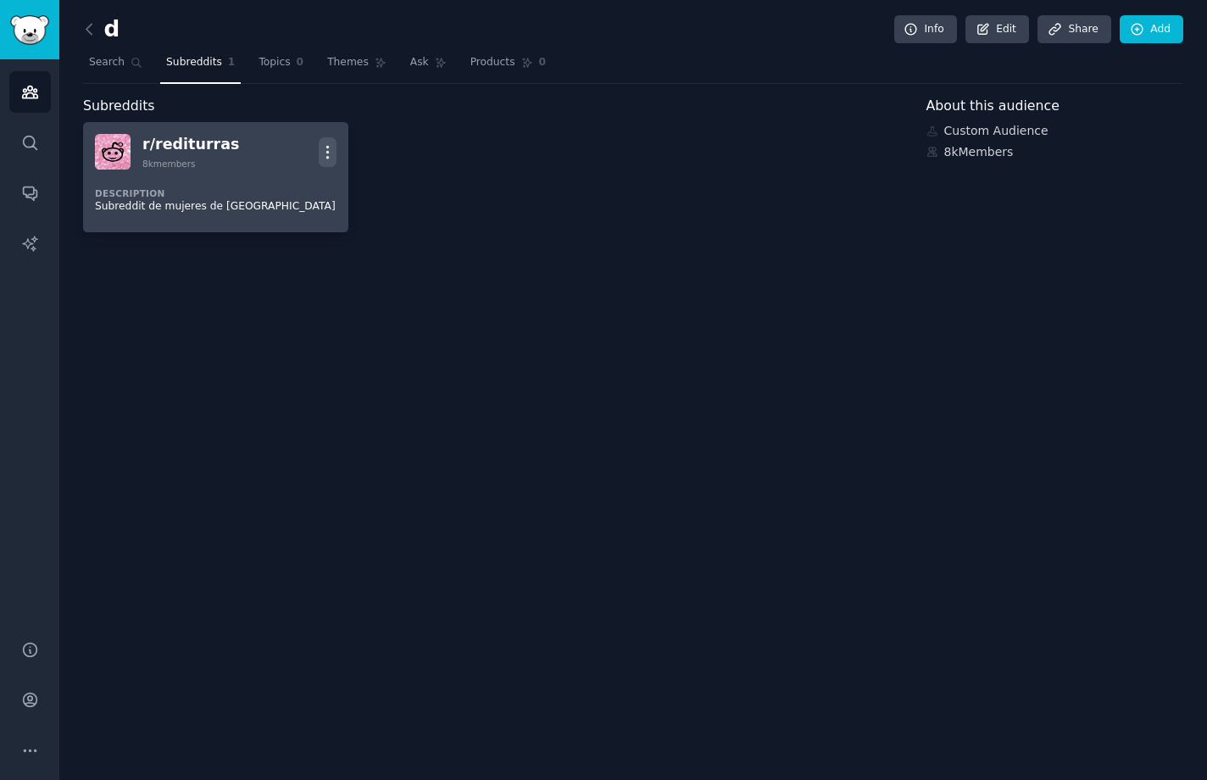
click at [322, 148] on icon "button" at bounding box center [328, 152] width 18 height 18
click at [309, 156] on div "View Delete" at bounding box center [259, 172] width 107 height 71
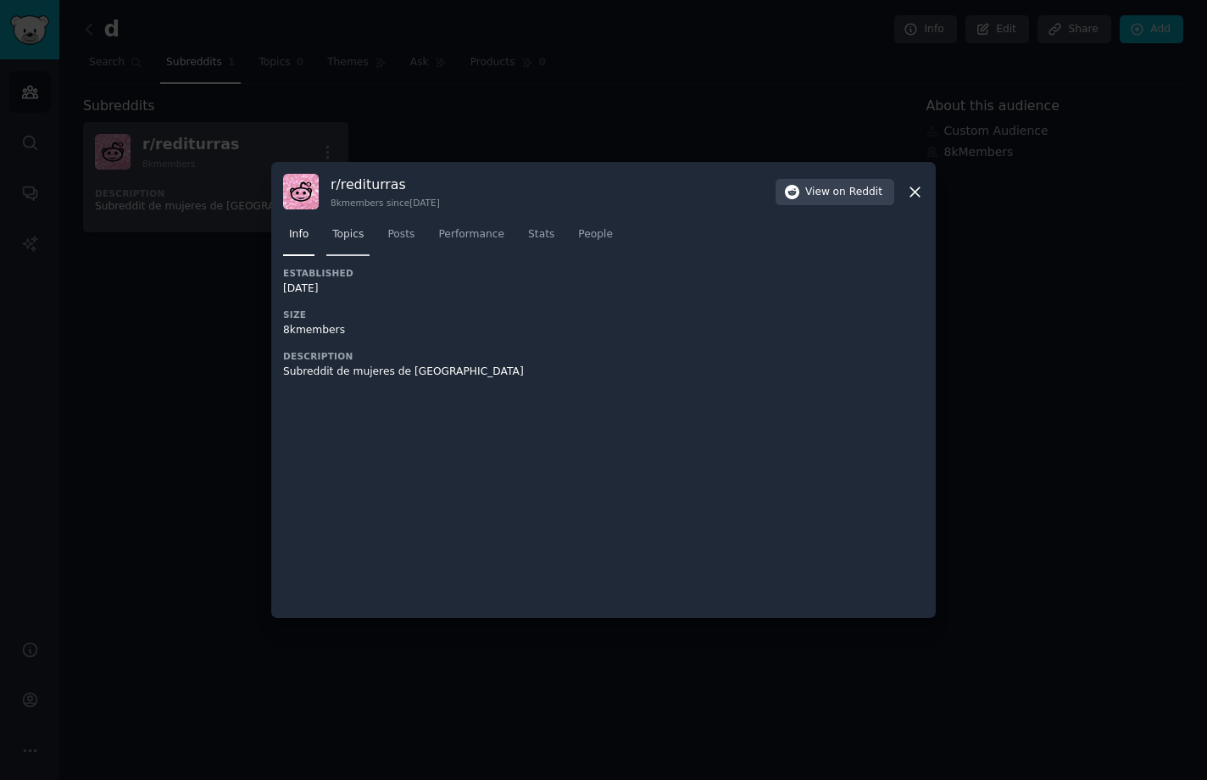
click at [363, 228] on link "Topics" at bounding box center [347, 238] width 43 height 35
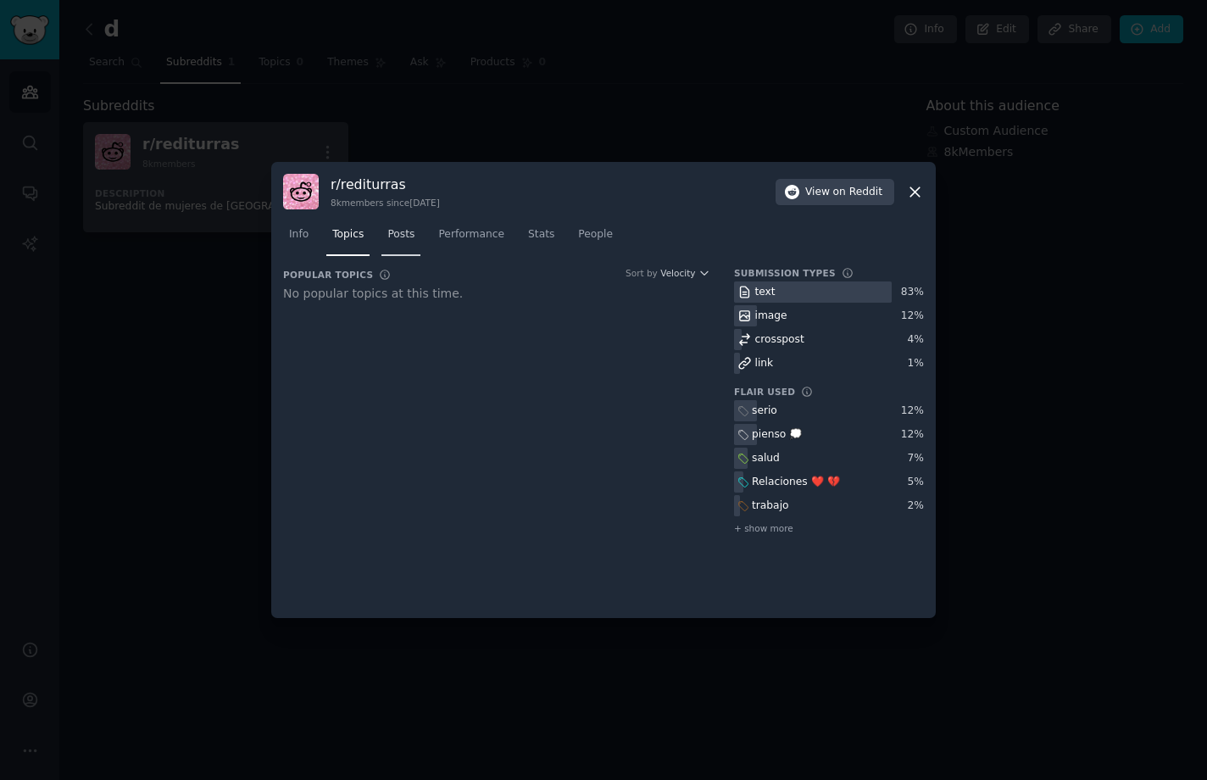
click at [404, 234] on span "Posts" at bounding box center [400, 234] width 27 height 15
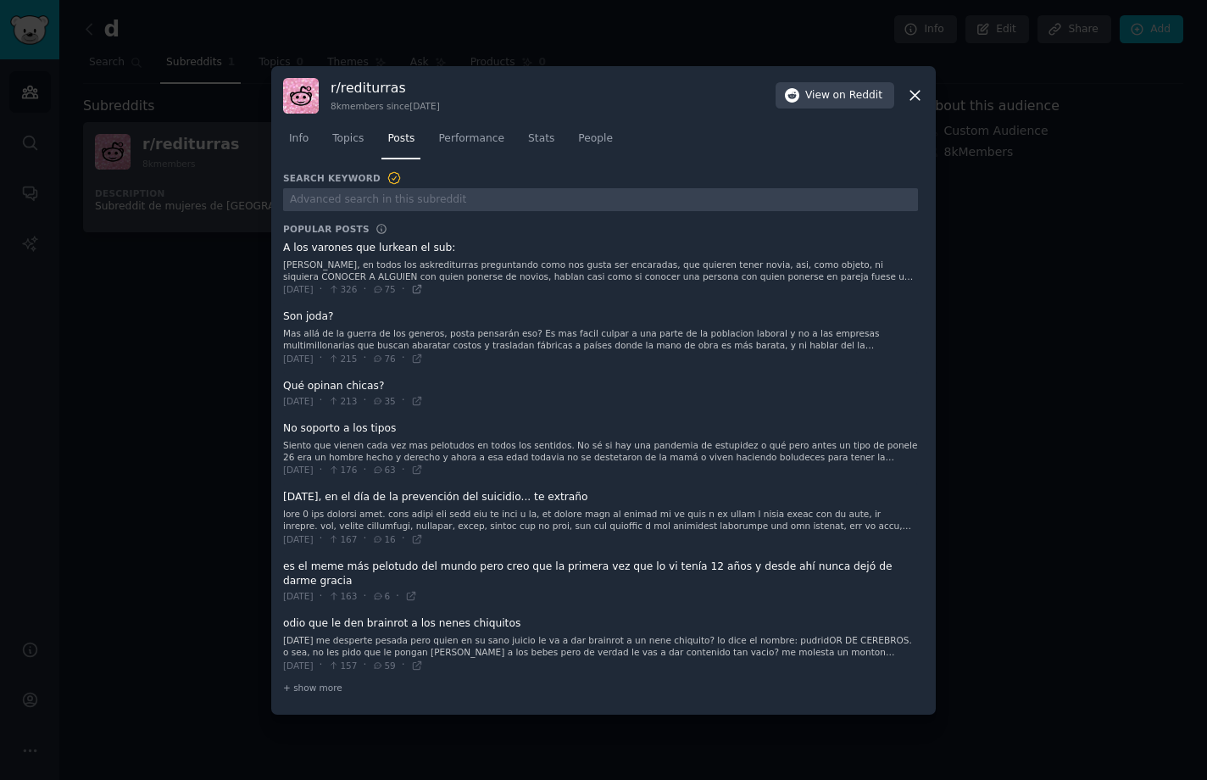
click at [421, 293] on icon at bounding box center [417, 290] width 8 height 8
click at [298, 682] on span "+ show more" at bounding box center [312, 688] width 59 height 12
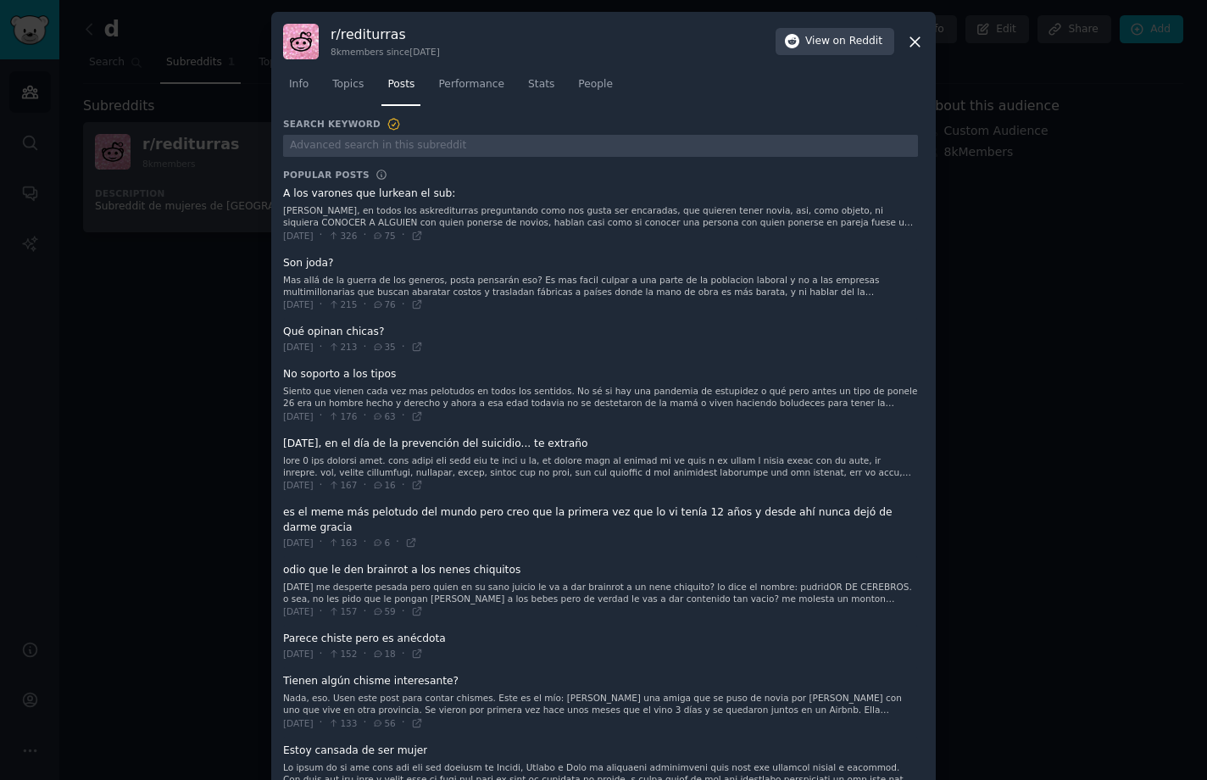
click at [914, 41] on icon at bounding box center [915, 41] width 9 height 9
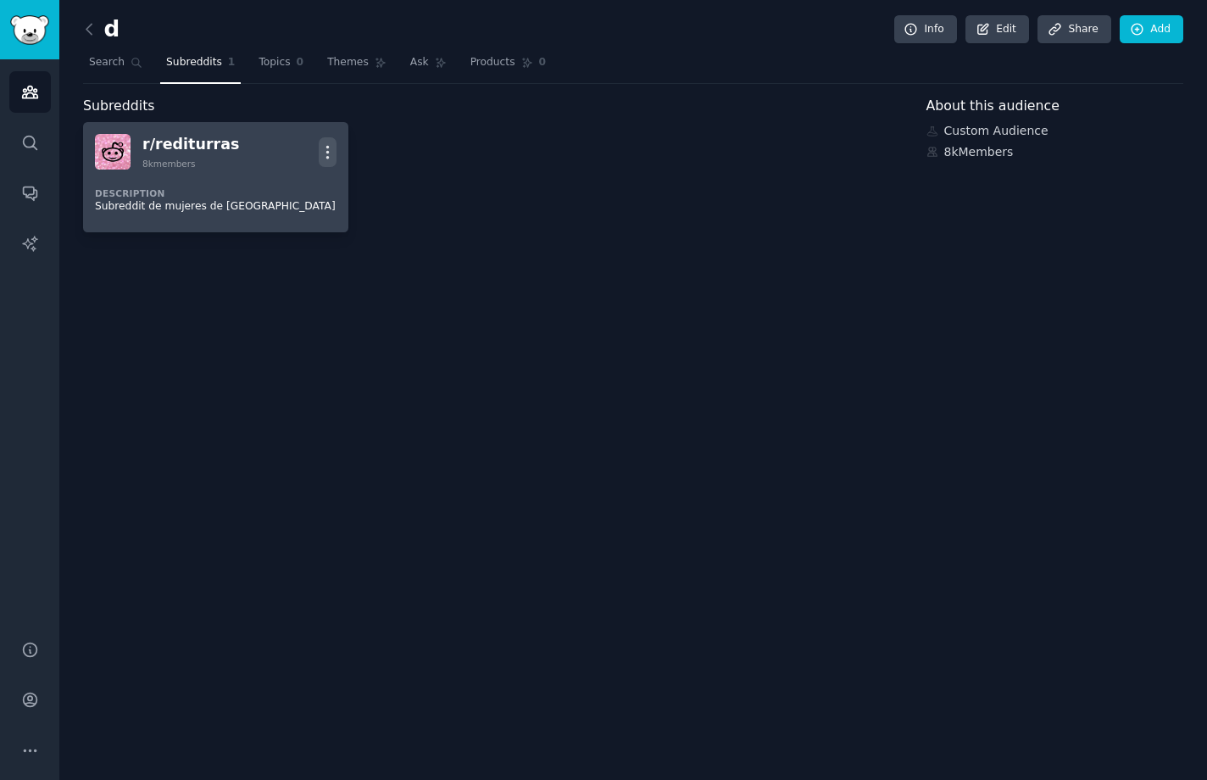
click at [324, 153] on icon "button" at bounding box center [328, 152] width 18 height 18
click at [295, 182] on div "Delete" at bounding box center [259, 188] width 101 height 36
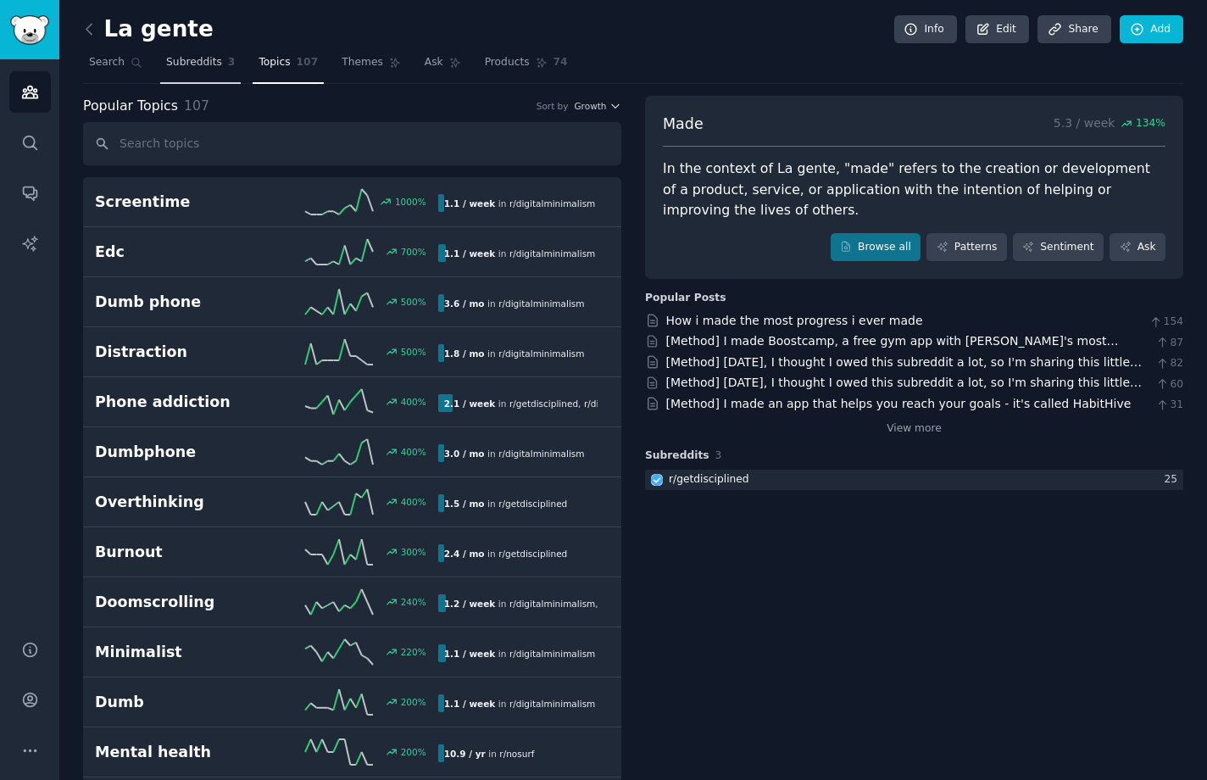
click at [183, 62] on span "Subreddits" at bounding box center [194, 62] width 56 height 15
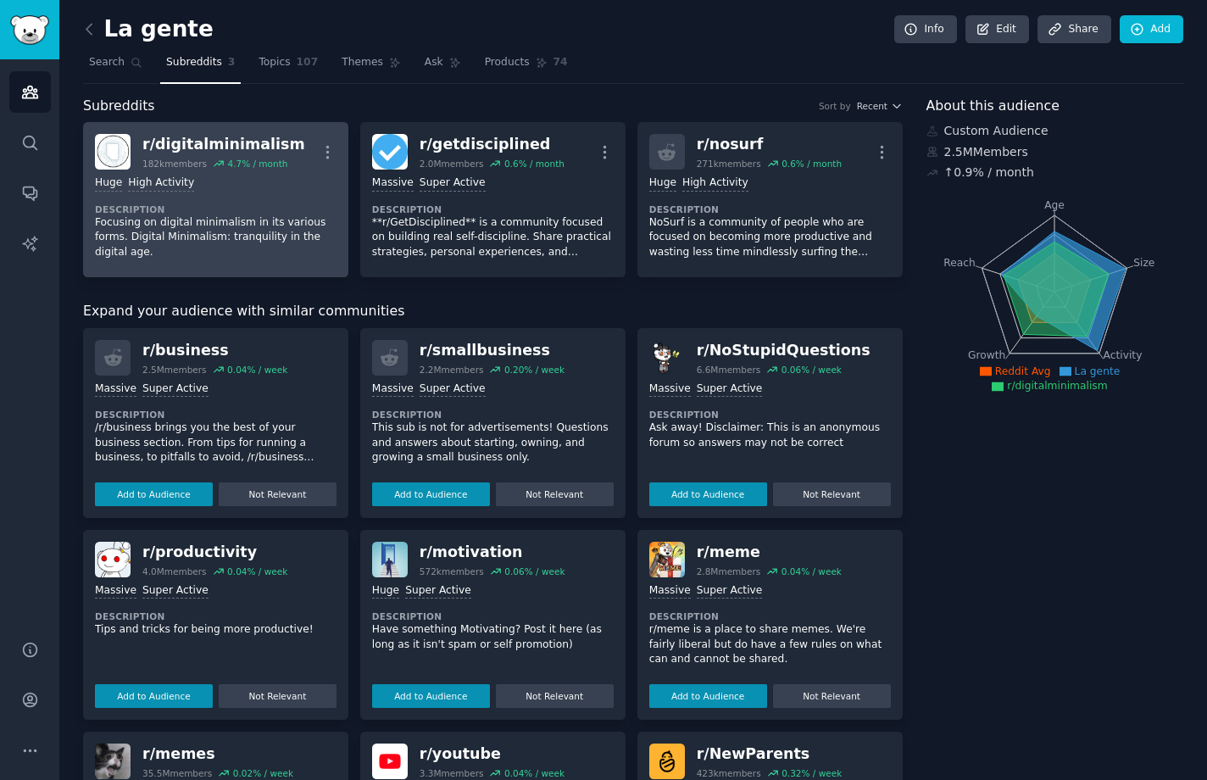
click at [289, 168] on div "r/ digitalminimalism 182k members 4.7 % / month More" at bounding box center [216, 152] width 242 height 36
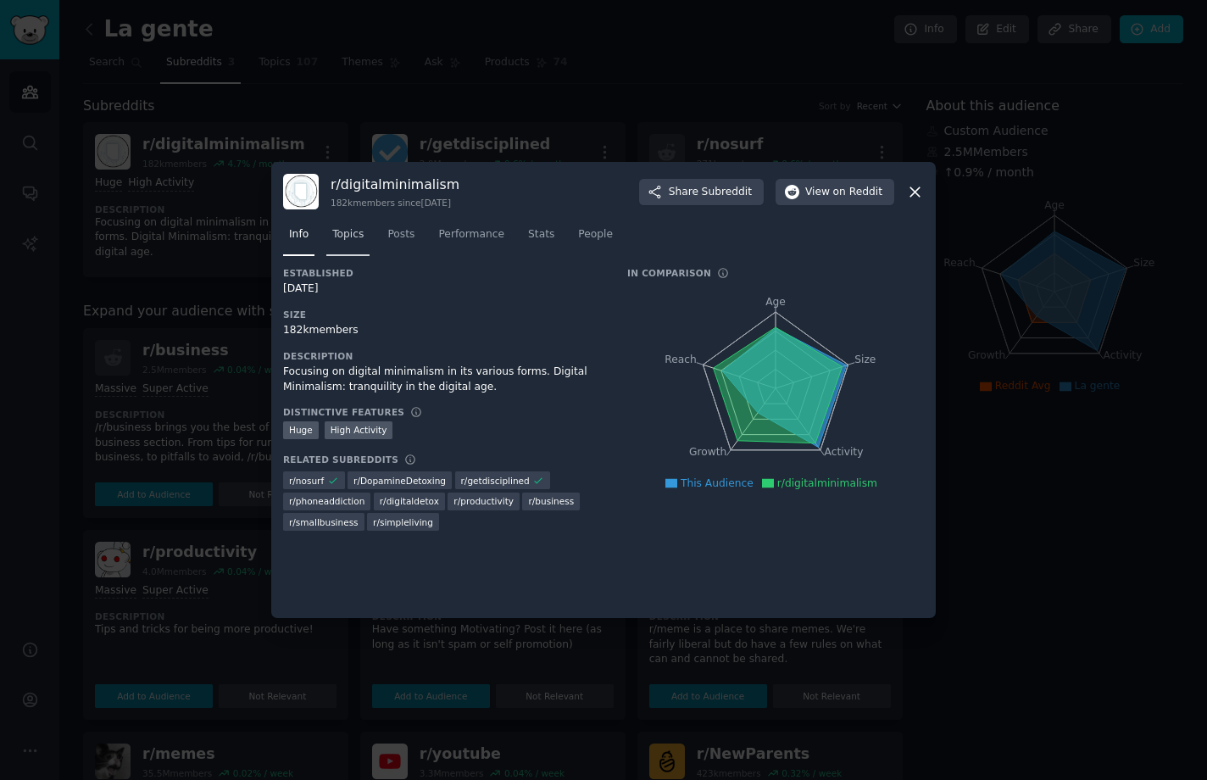
click at [345, 237] on span "Topics" at bounding box center [347, 234] width 31 height 15
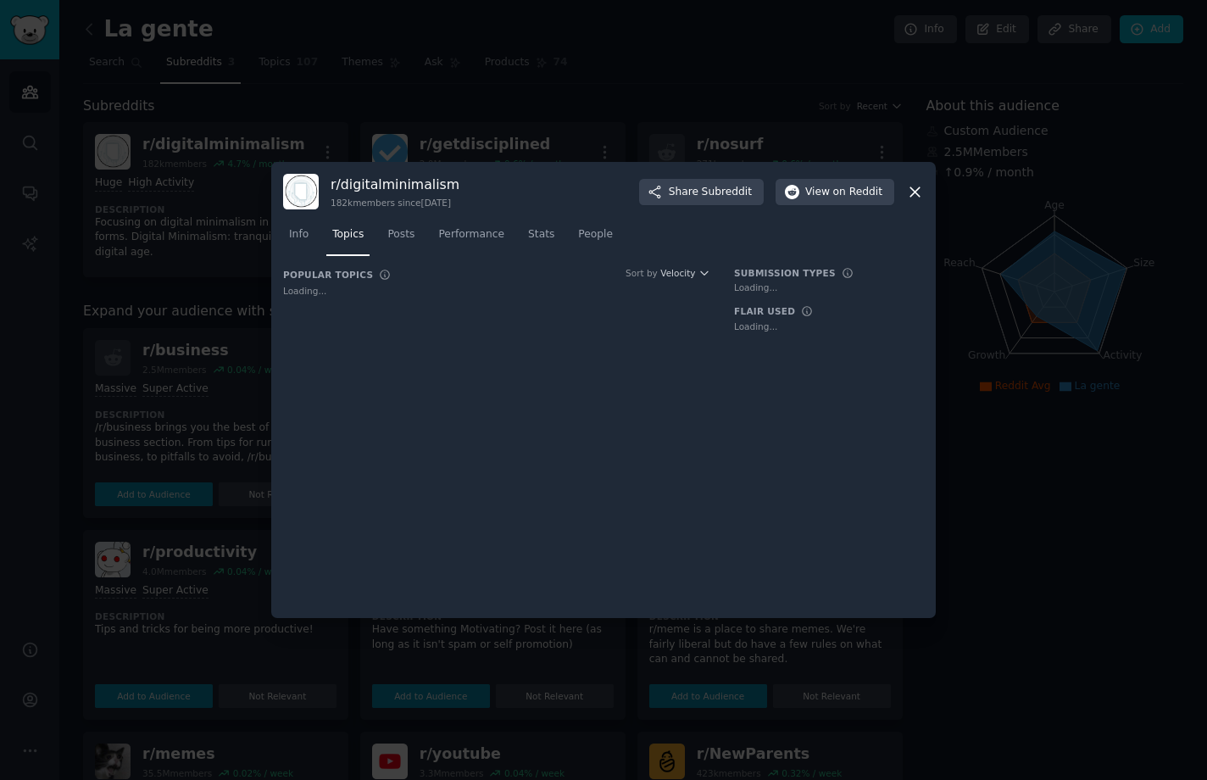
click at [377, 239] on nav "Info Topics Posts Performance Stats People" at bounding box center [603, 238] width 641 height 35
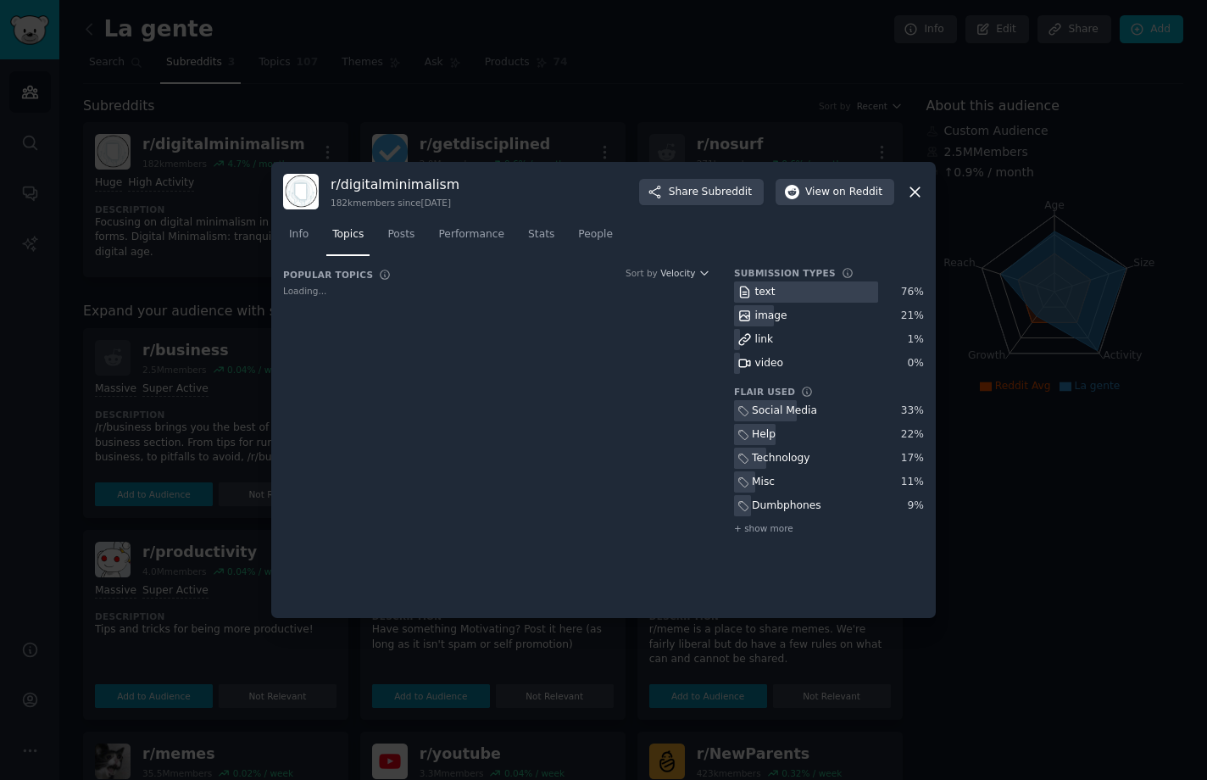
click at [354, 239] on div "Info Topics Posts Performance Stats People" at bounding box center [603, 238] width 641 height 58
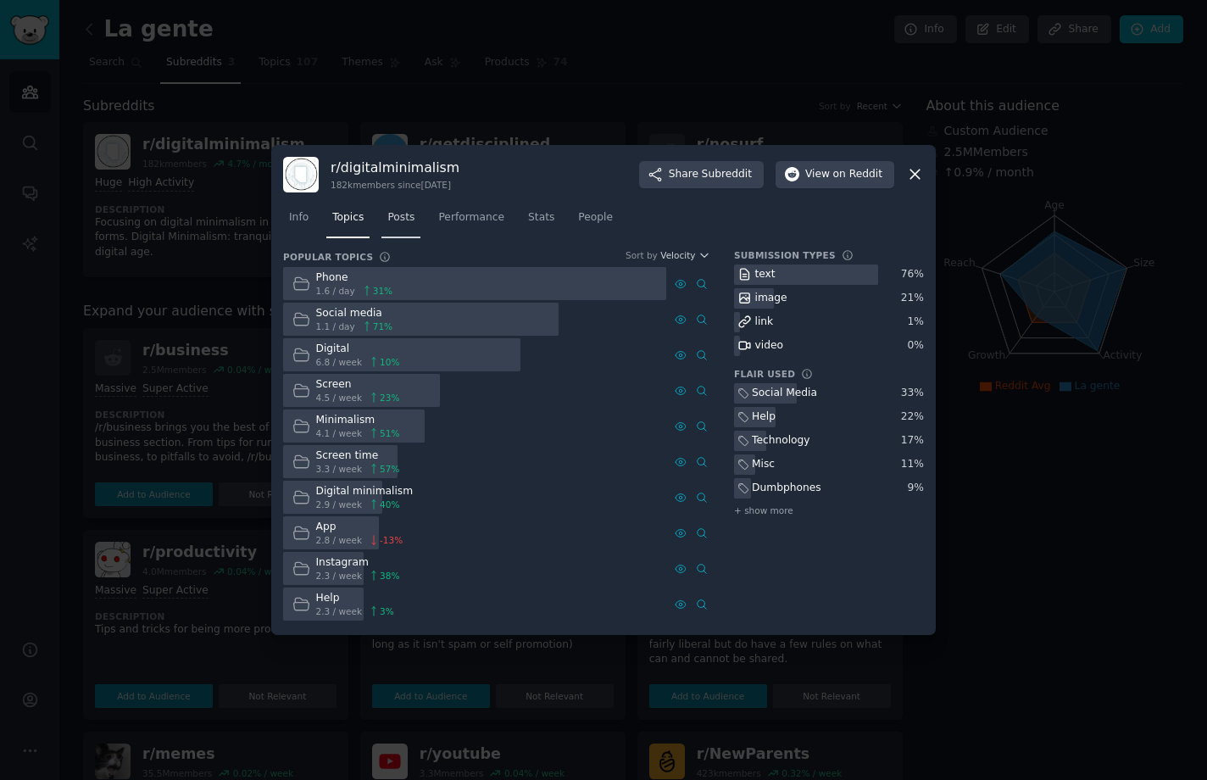
click at [409, 222] on span "Posts" at bounding box center [400, 217] width 27 height 15
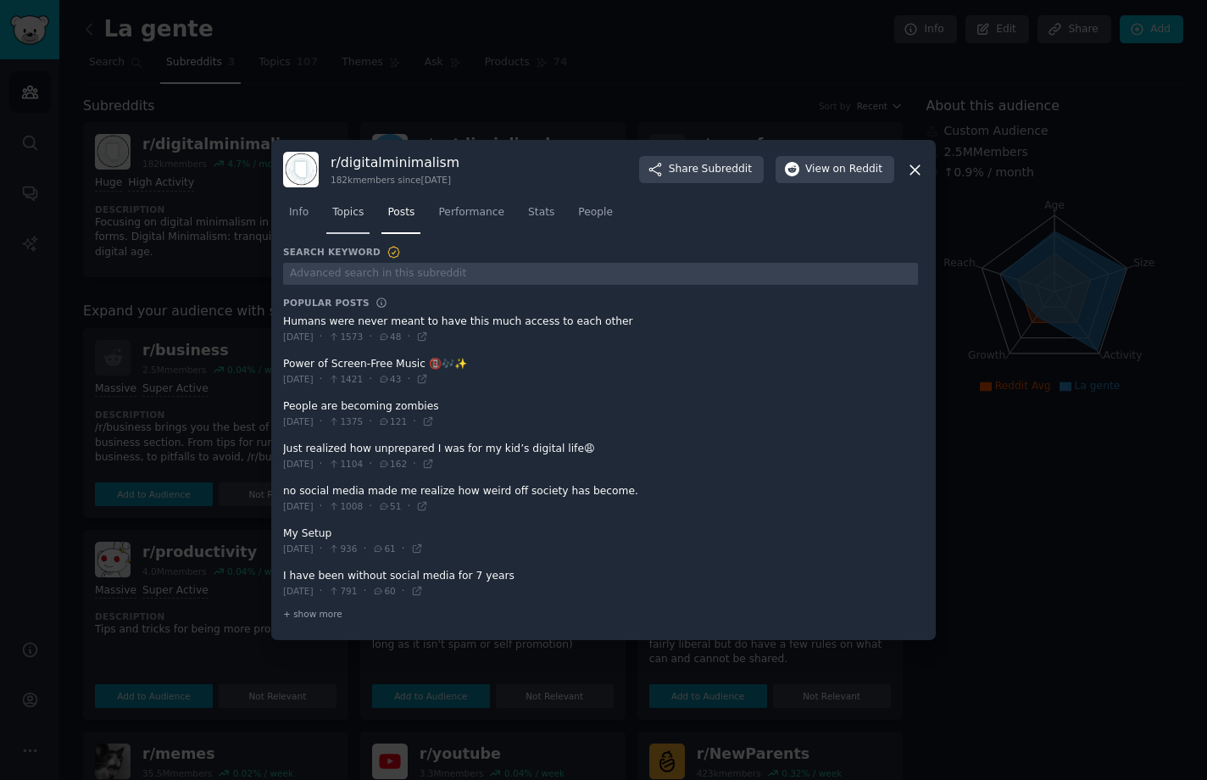
click at [358, 217] on span "Topics" at bounding box center [347, 212] width 31 height 15
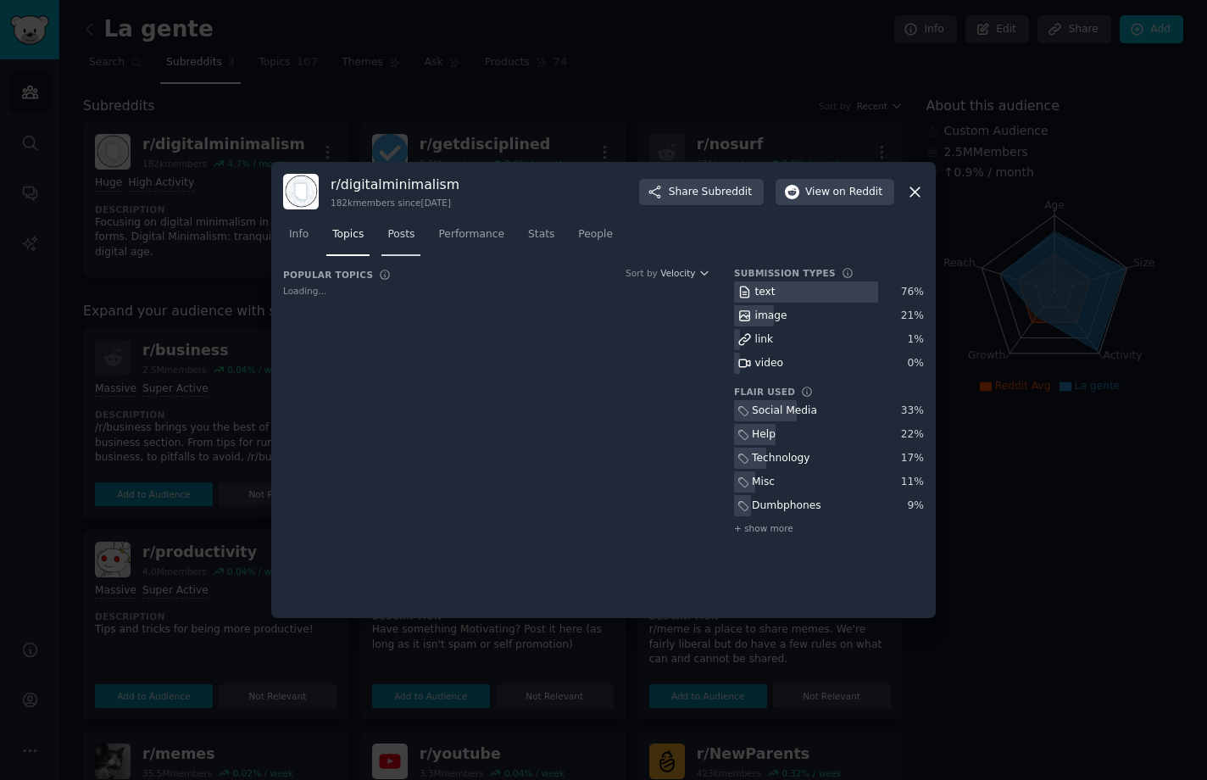
click at [396, 226] on link "Posts" at bounding box center [401, 238] width 39 height 35
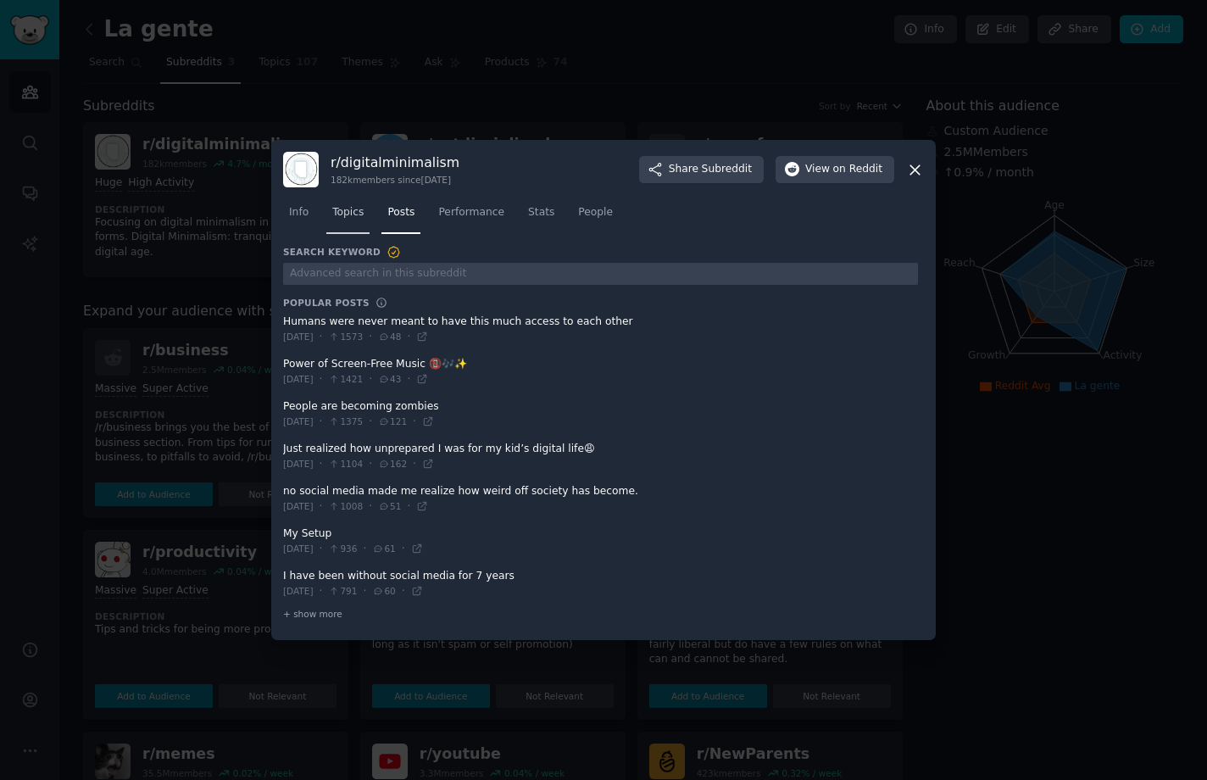
click at [358, 226] on link "Topics" at bounding box center [347, 216] width 43 height 35
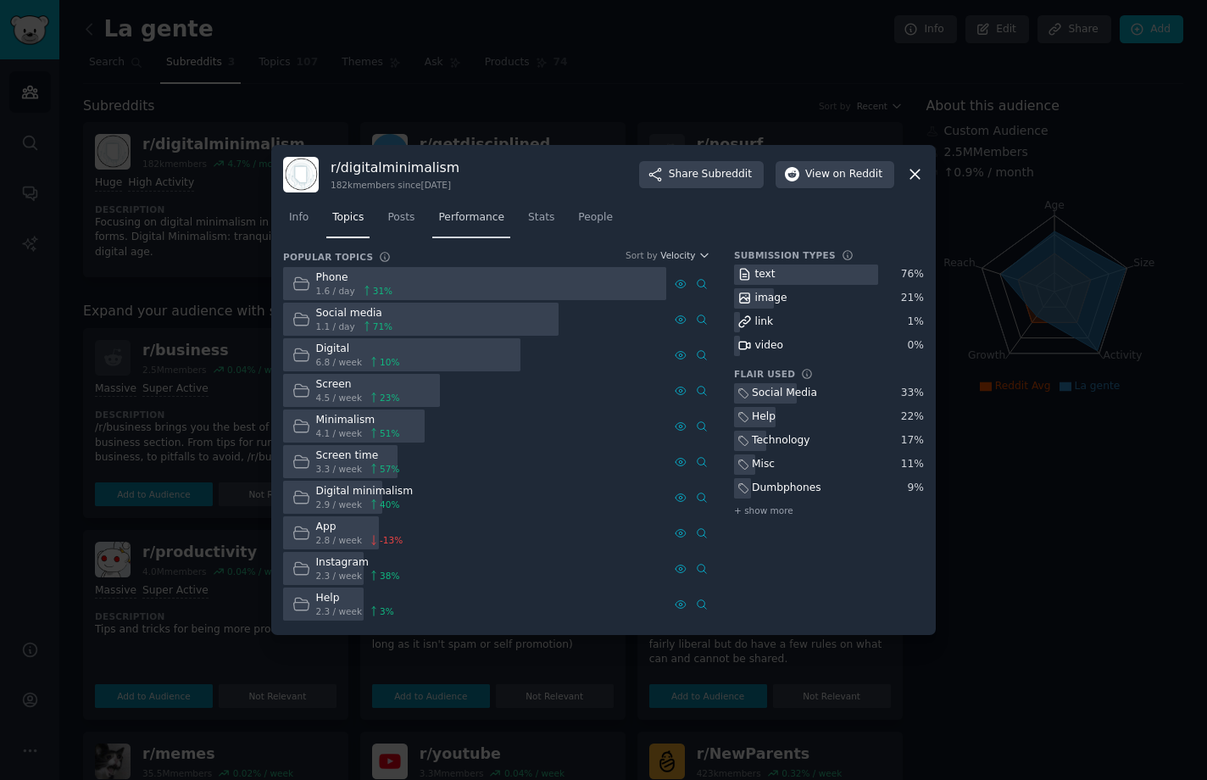
click at [452, 224] on span "Performance" at bounding box center [471, 217] width 66 height 15
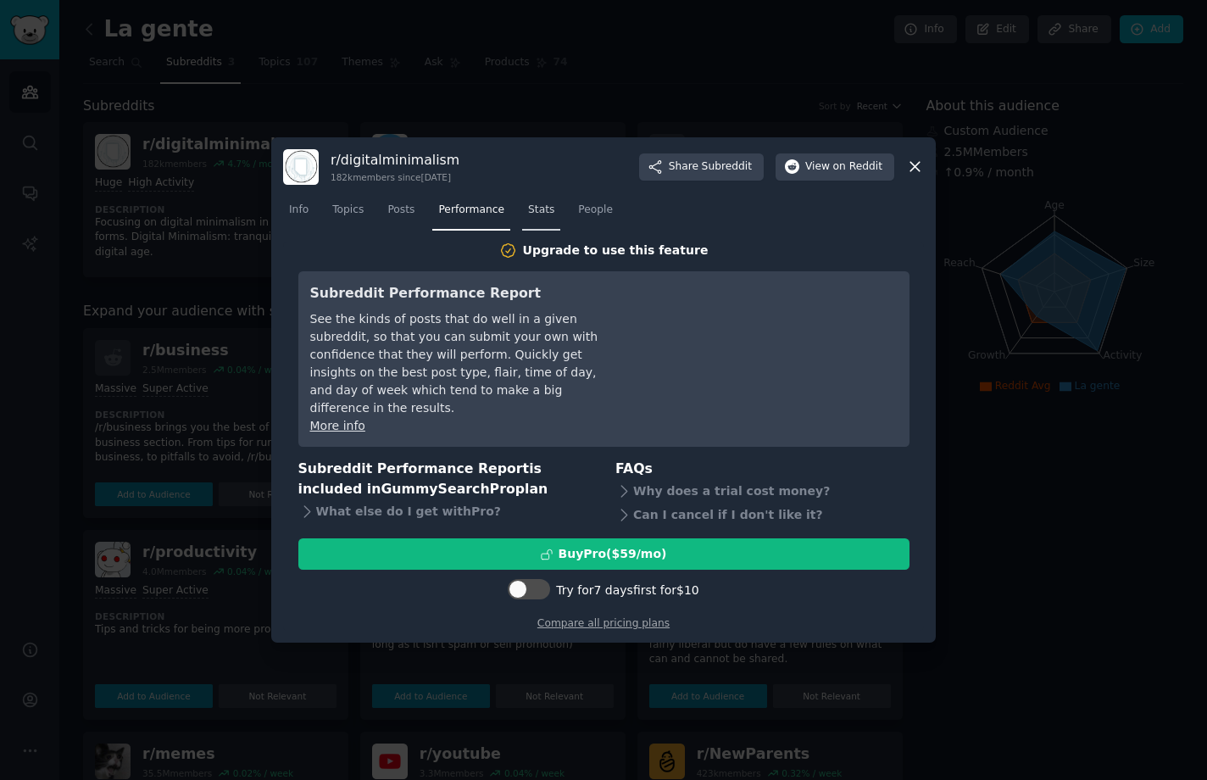
click at [529, 218] on span "Stats" at bounding box center [541, 210] width 26 height 15
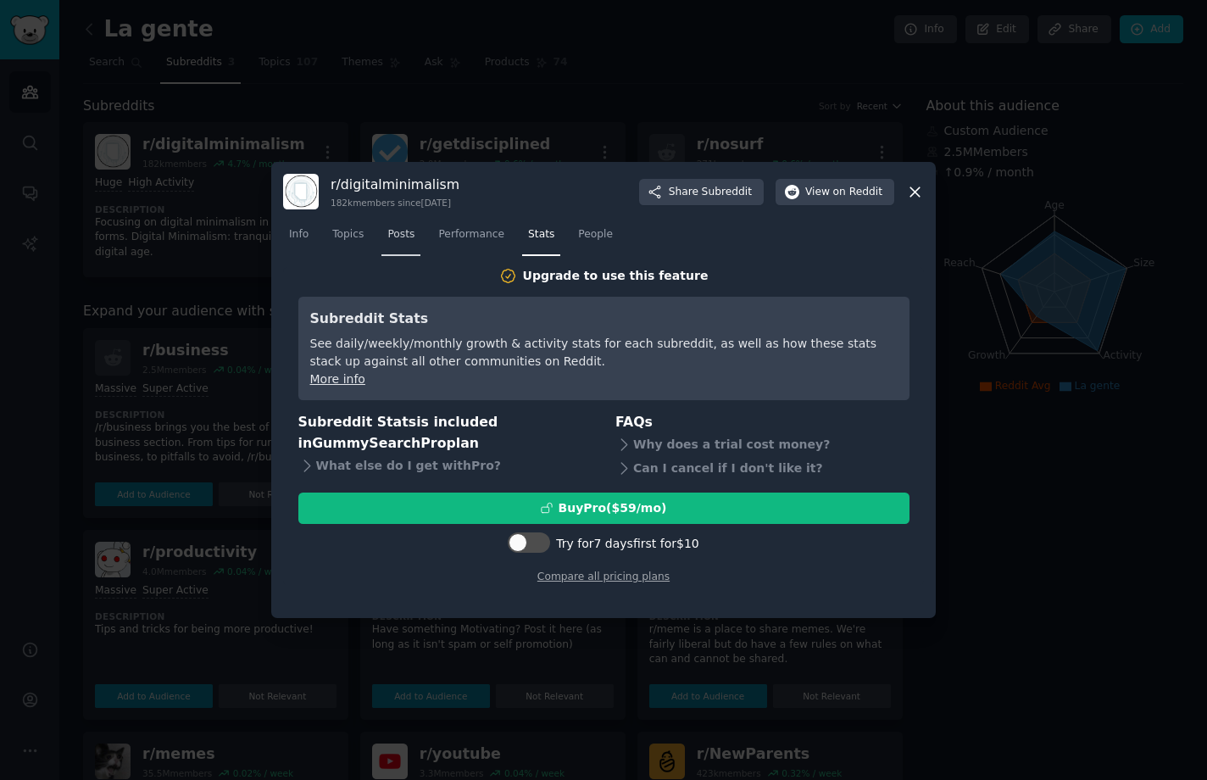
click at [414, 237] on link "Posts" at bounding box center [401, 238] width 39 height 35
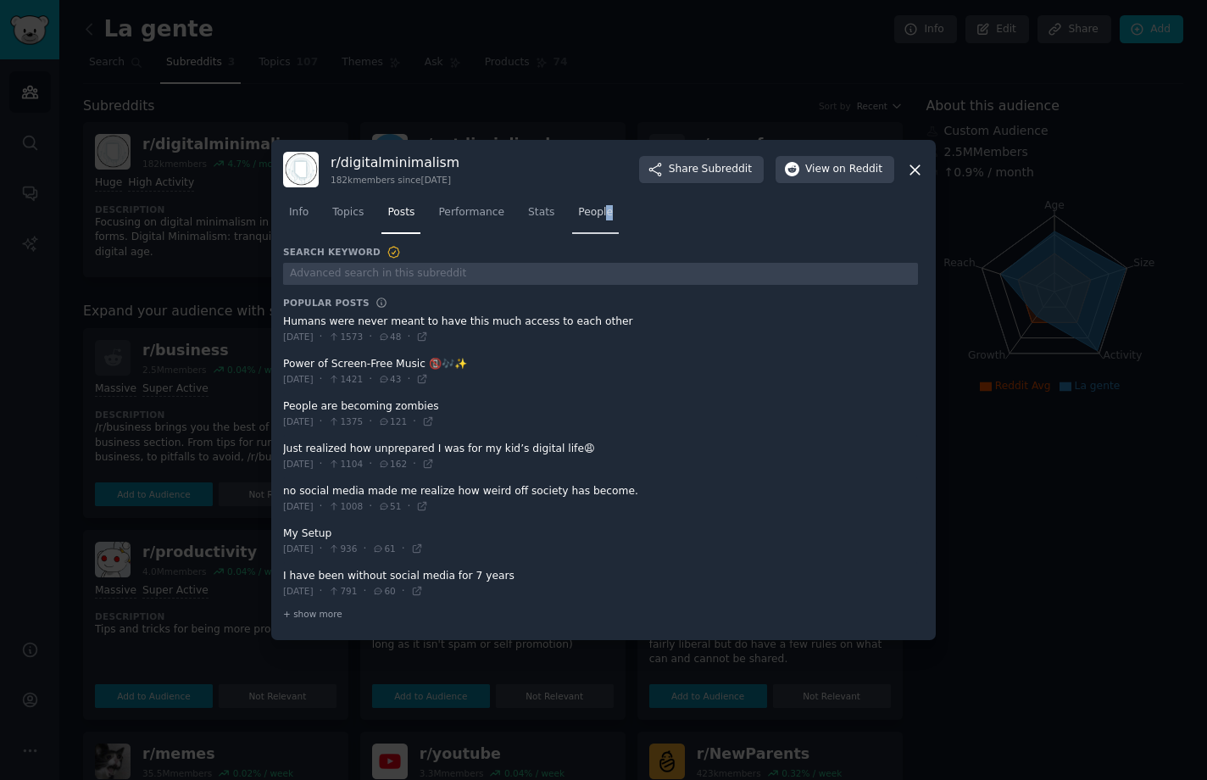
click at [593, 234] on div "Info Topics Posts Performance Stats People" at bounding box center [603, 216] width 641 height 58
click at [581, 215] on span "People" at bounding box center [595, 212] width 35 height 15
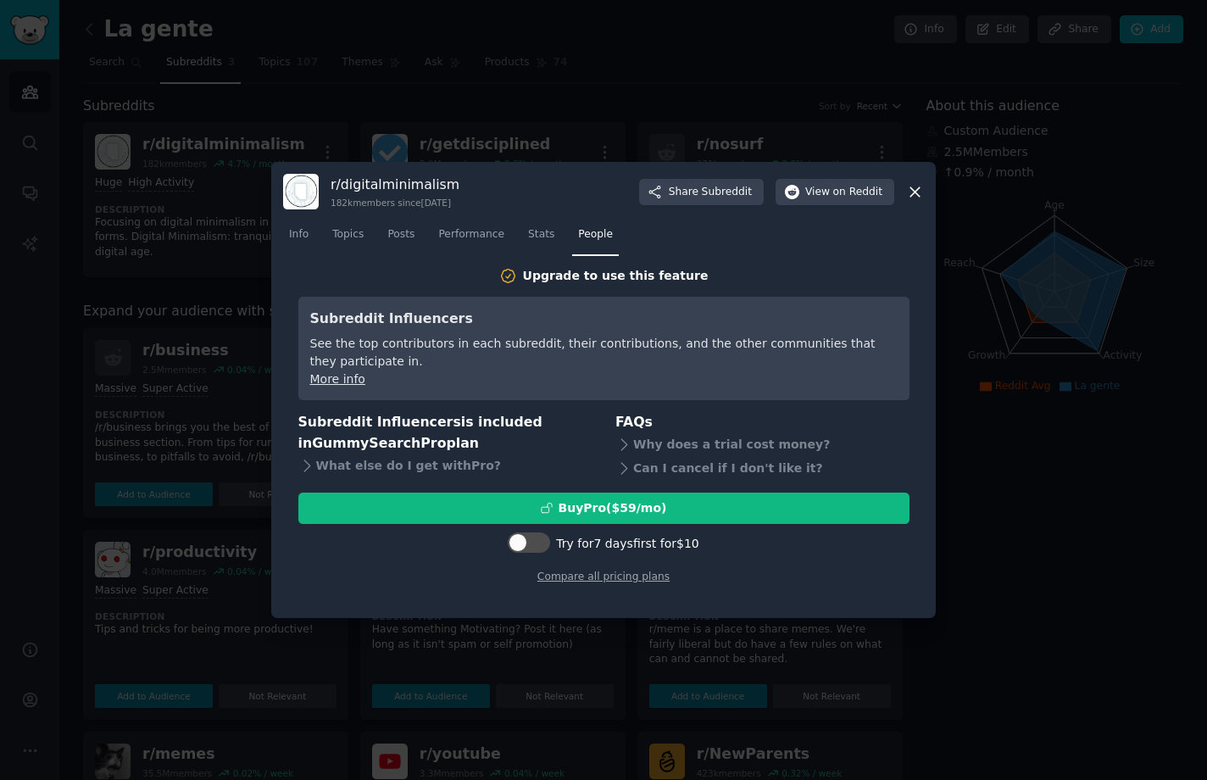
click at [376, 223] on nav "Info Topics Posts Performance Stats People" at bounding box center [603, 238] width 641 height 35
click at [364, 226] on link "Topics" at bounding box center [347, 238] width 43 height 35
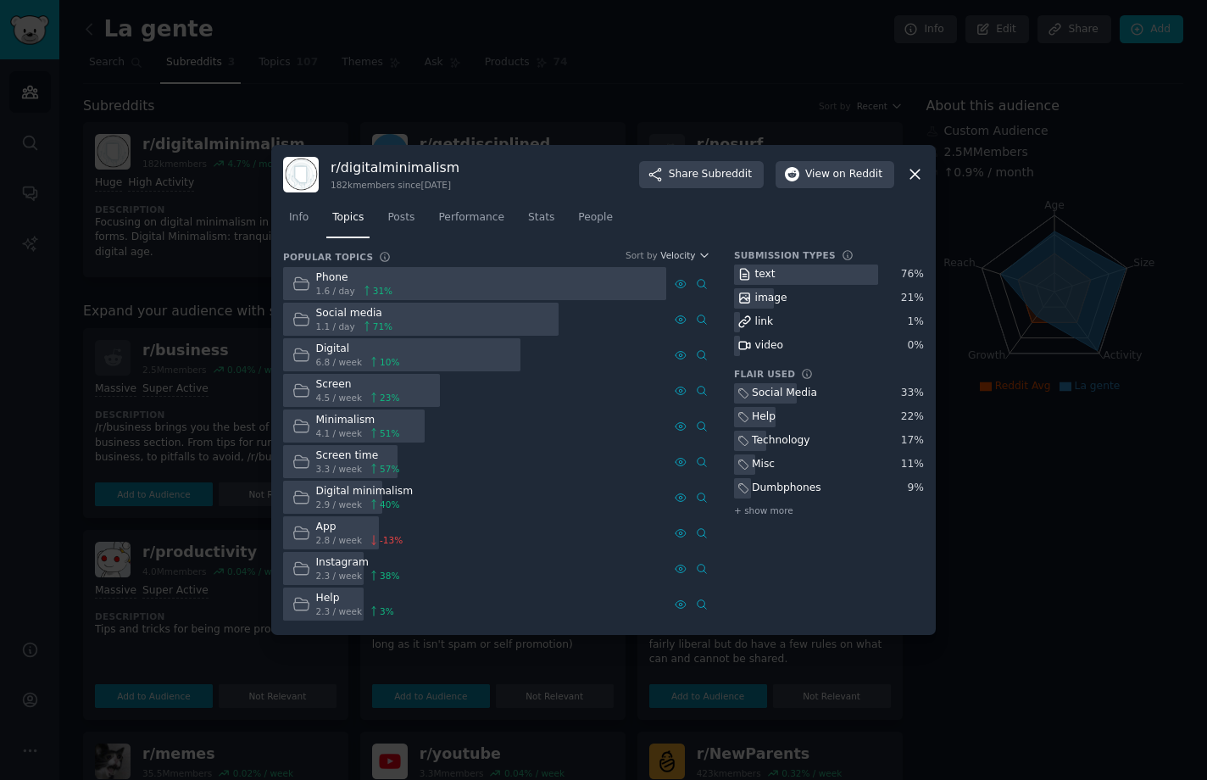
click at [919, 167] on icon at bounding box center [915, 174] width 18 height 18
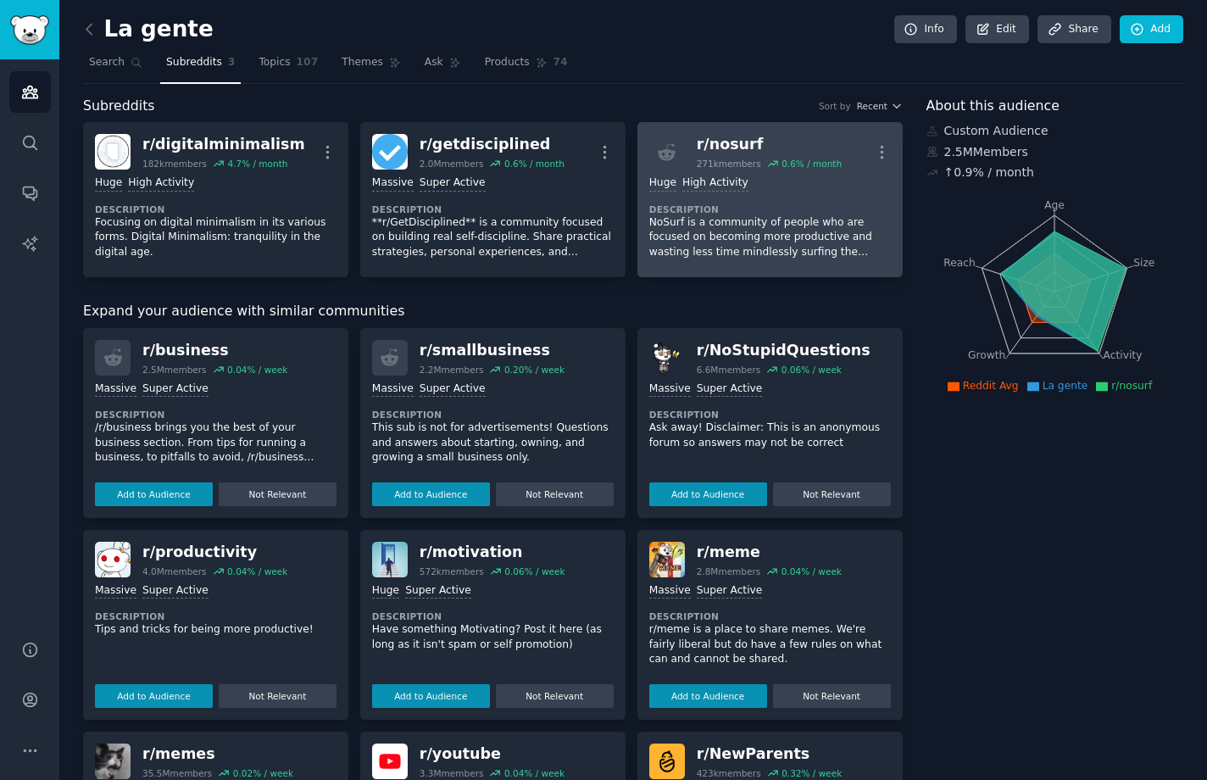
click at [768, 148] on div "r/ nosurf" at bounding box center [769, 144] width 145 height 21
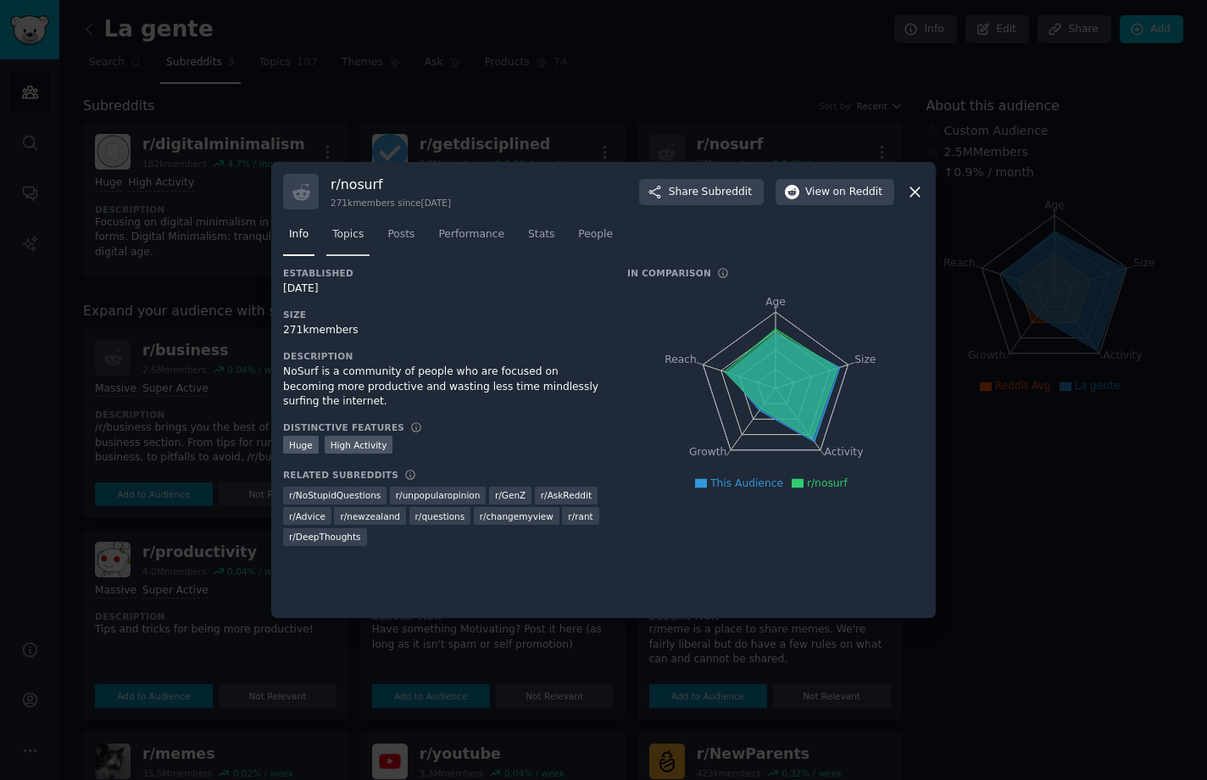
click at [364, 226] on link "Topics" at bounding box center [347, 238] width 43 height 35
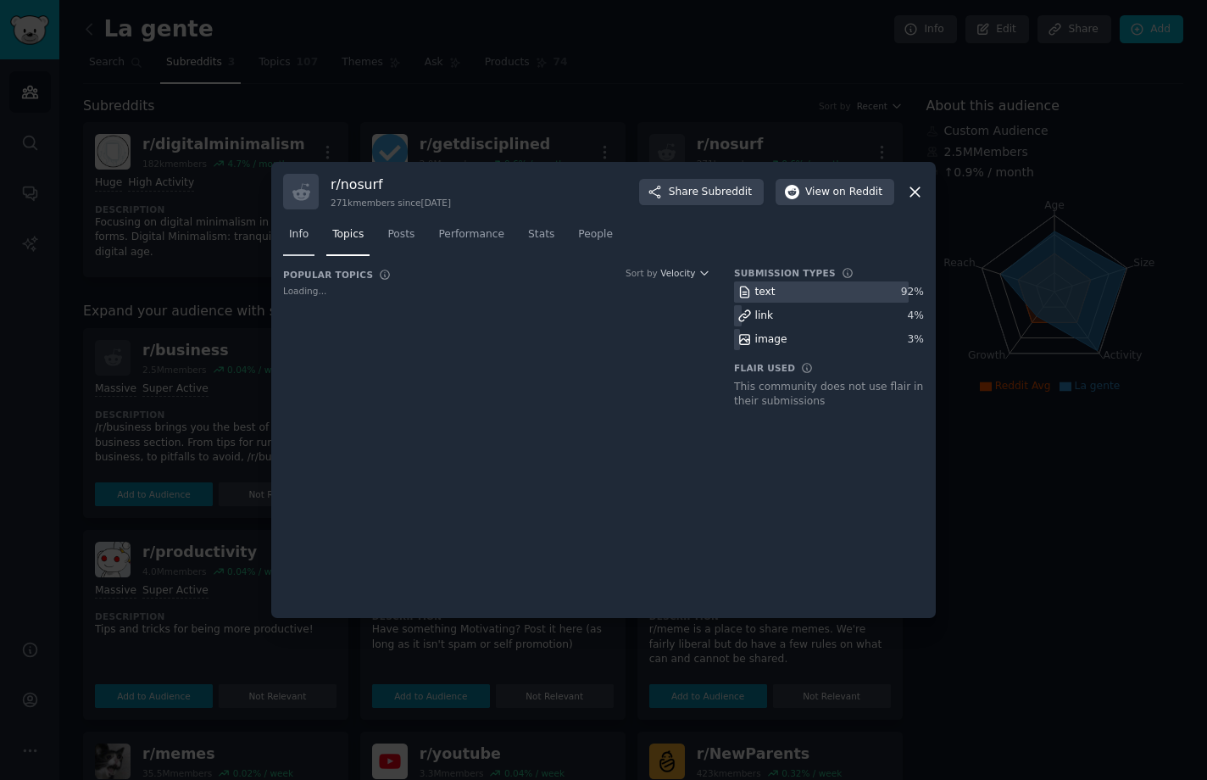
click at [305, 242] on link "Info" at bounding box center [298, 238] width 31 height 35
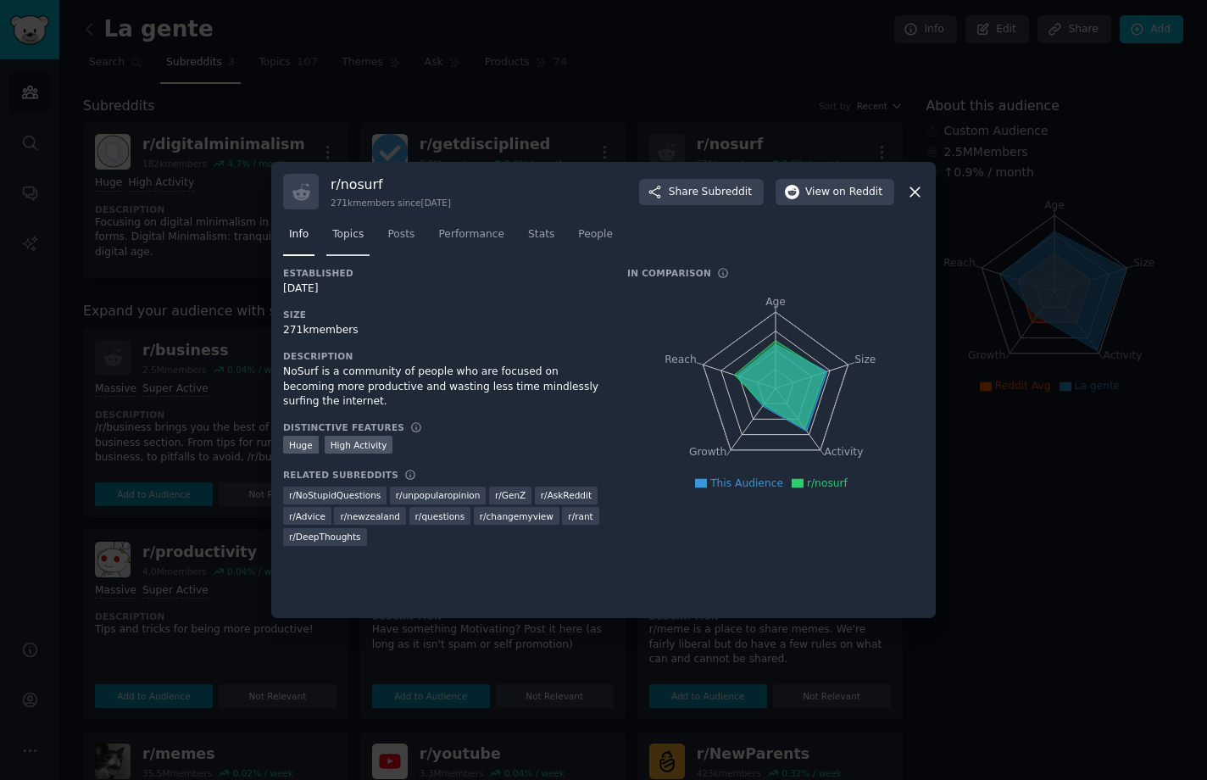
click at [343, 242] on link "Topics" at bounding box center [347, 238] width 43 height 35
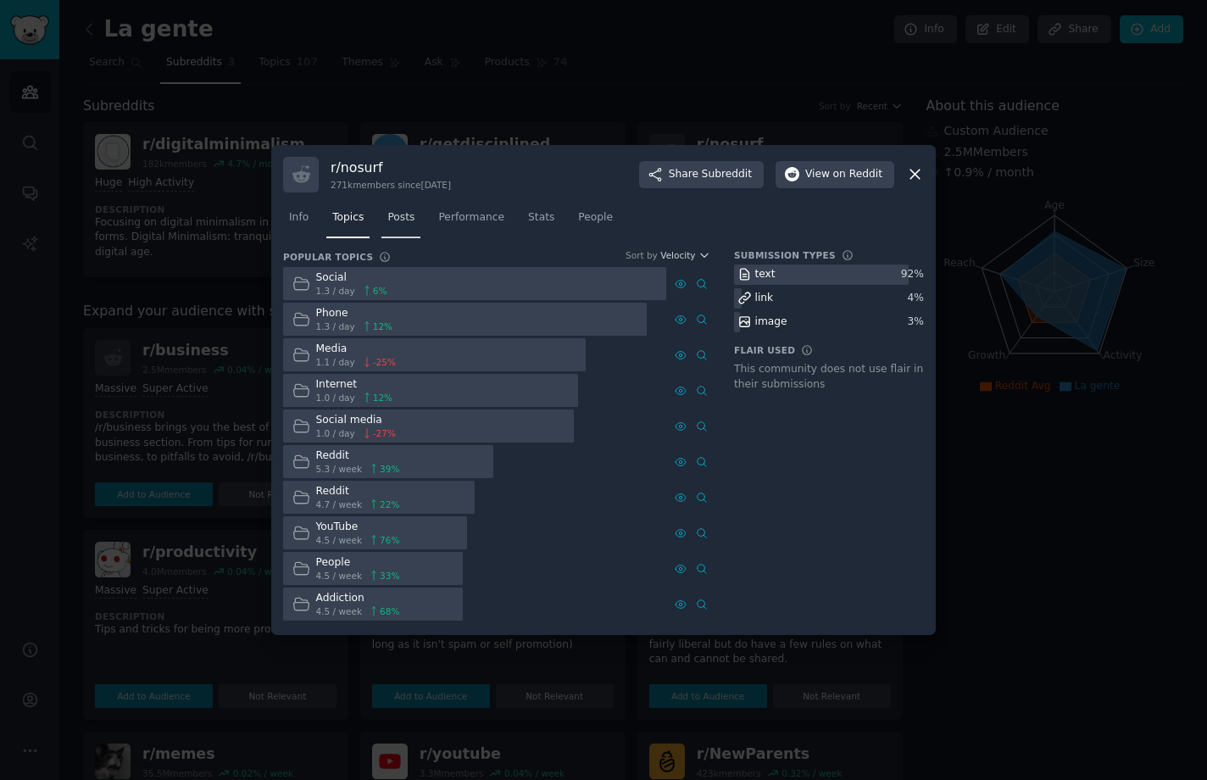
click at [397, 216] on span "Posts" at bounding box center [400, 217] width 27 height 15
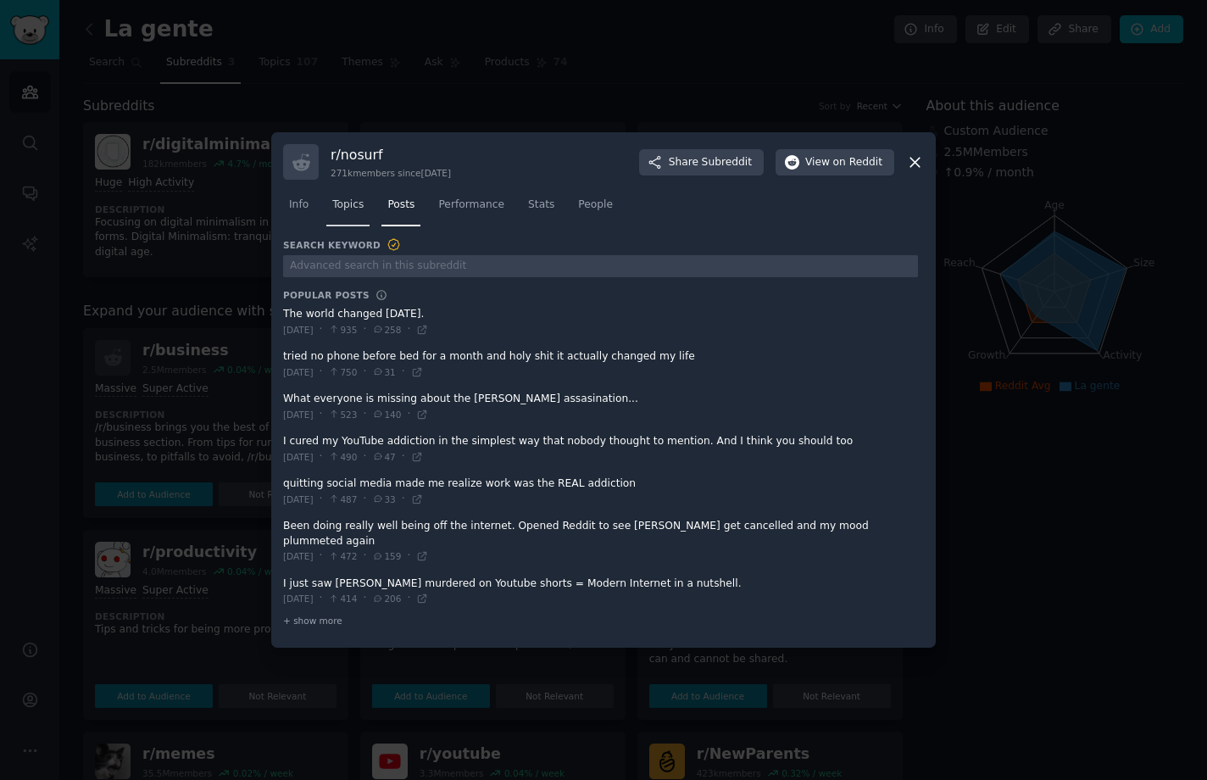
click at [342, 226] on link "Topics" at bounding box center [347, 209] width 43 height 35
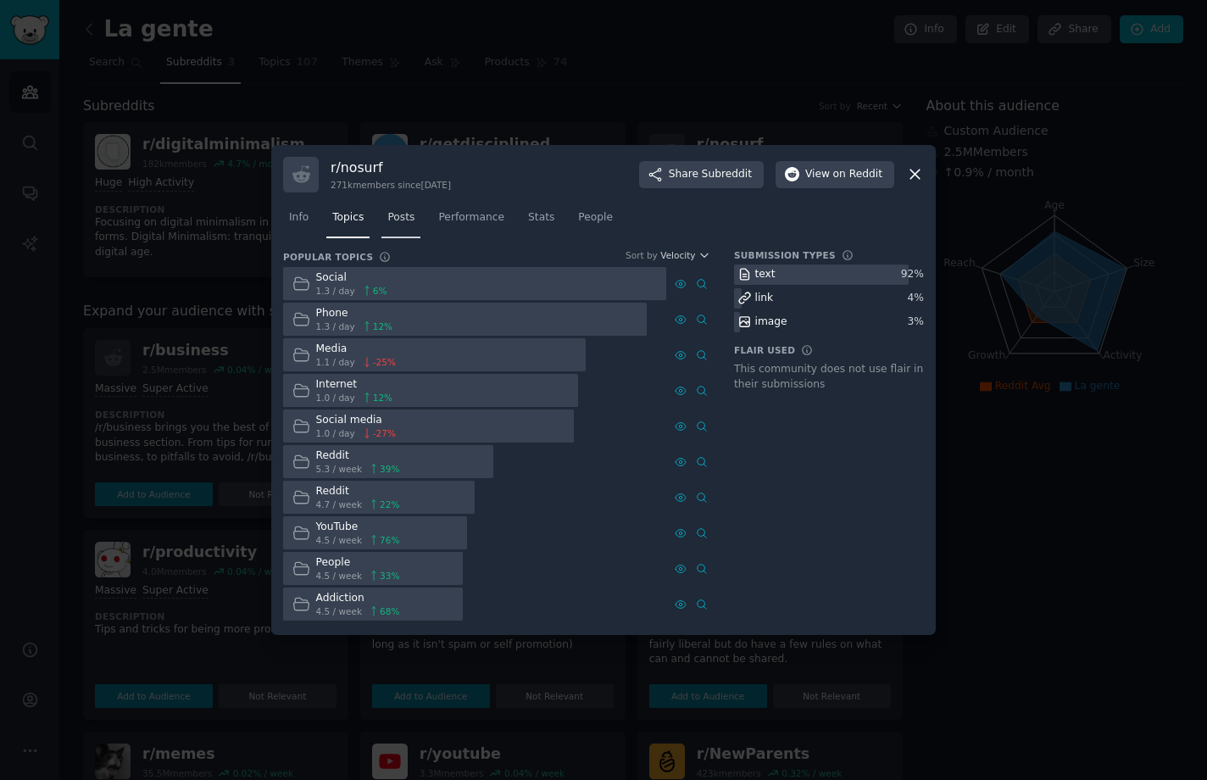
click at [404, 231] on link "Posts" at bounding box center [401, 221] width 39 height 35
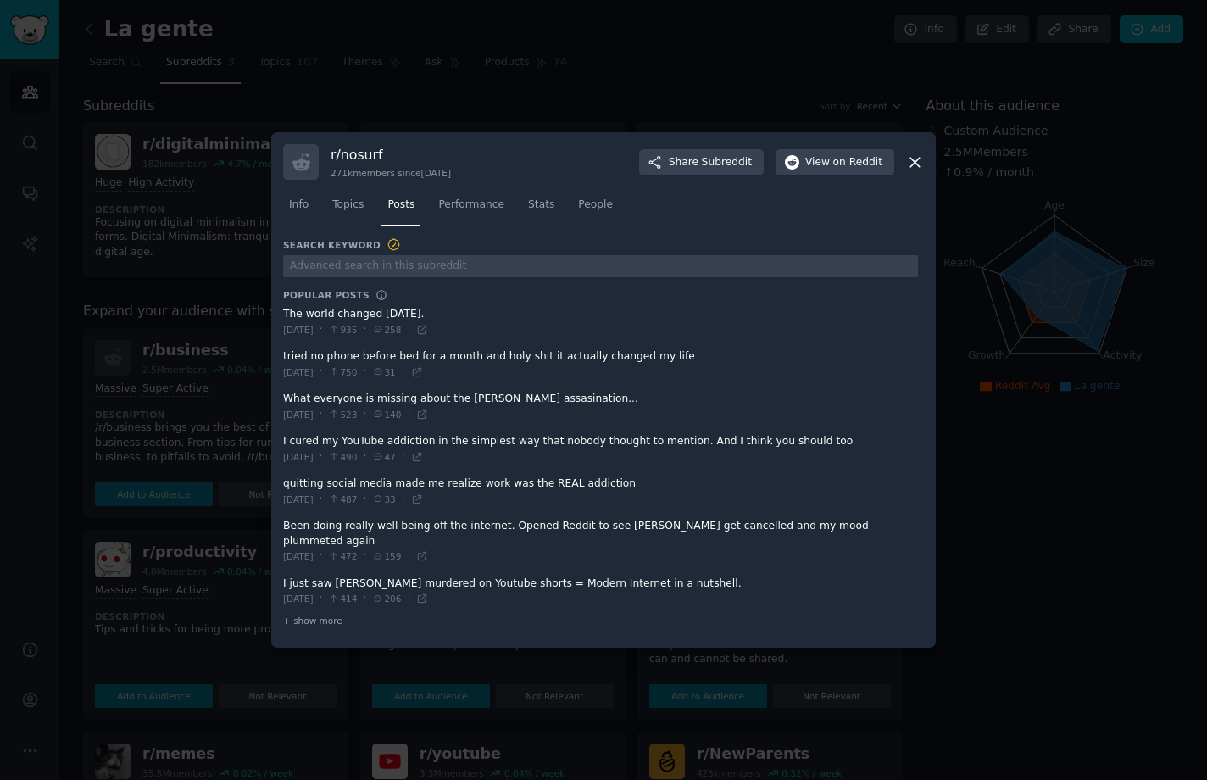
click at [919, 169] on icon at bounding box center [915, 162] width 18 height 18
